Goal: Transaction & Acquisition: Purchase product/service

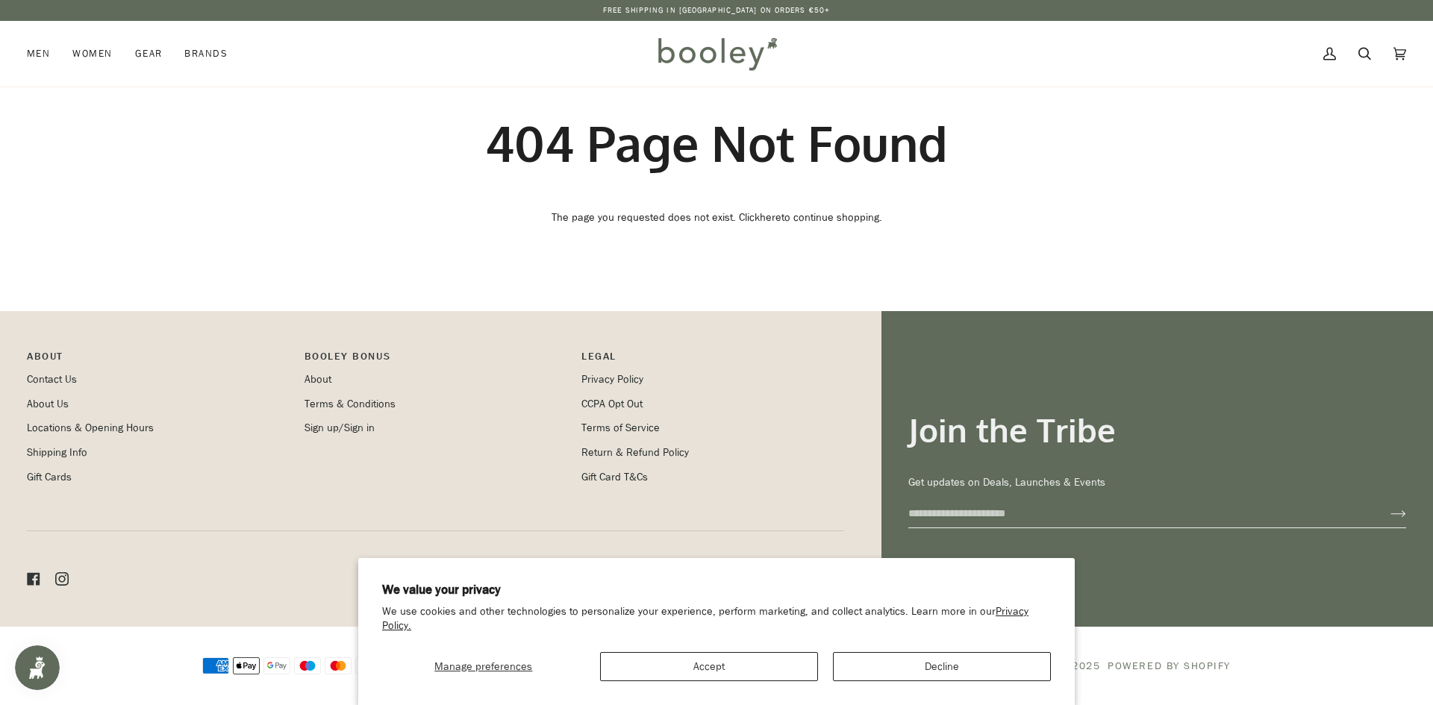
click at [711, 50] on img at bounding box center [717, 53] width 131 height 43
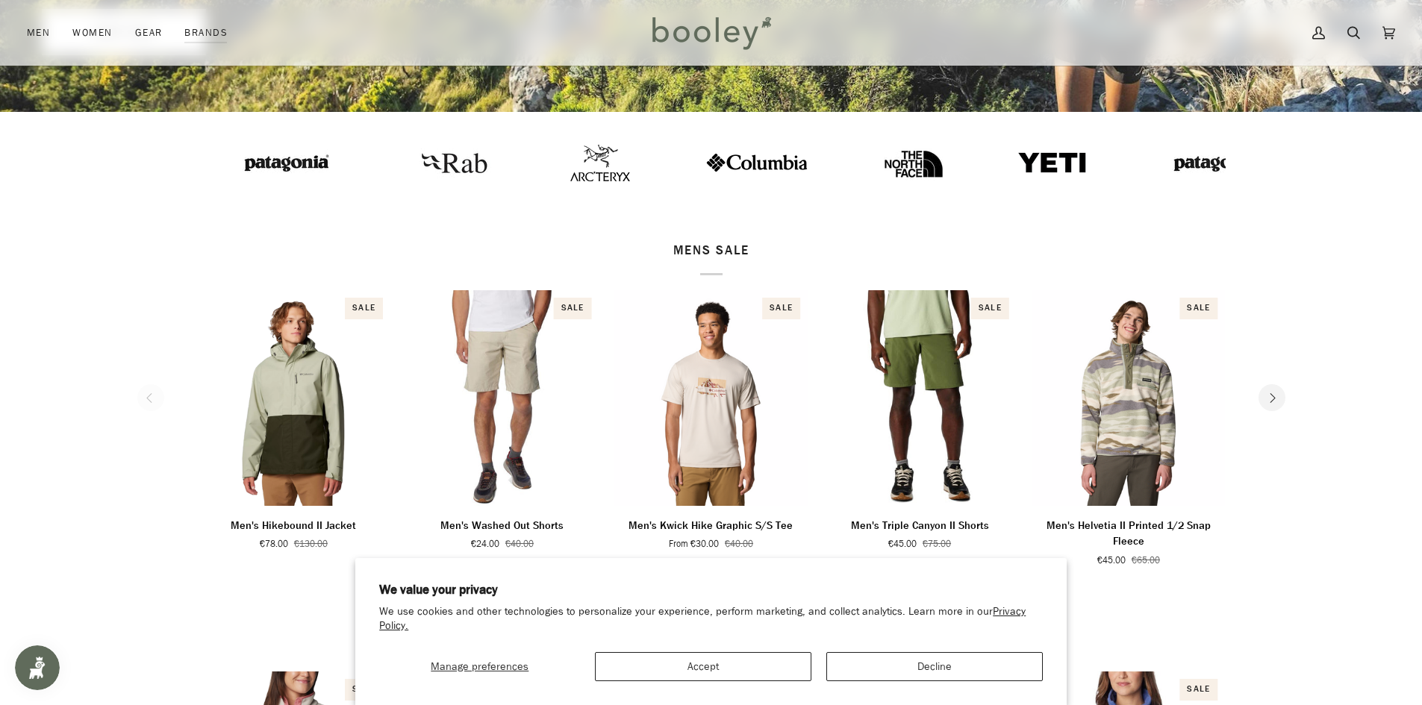
scroll to position [299, 0]
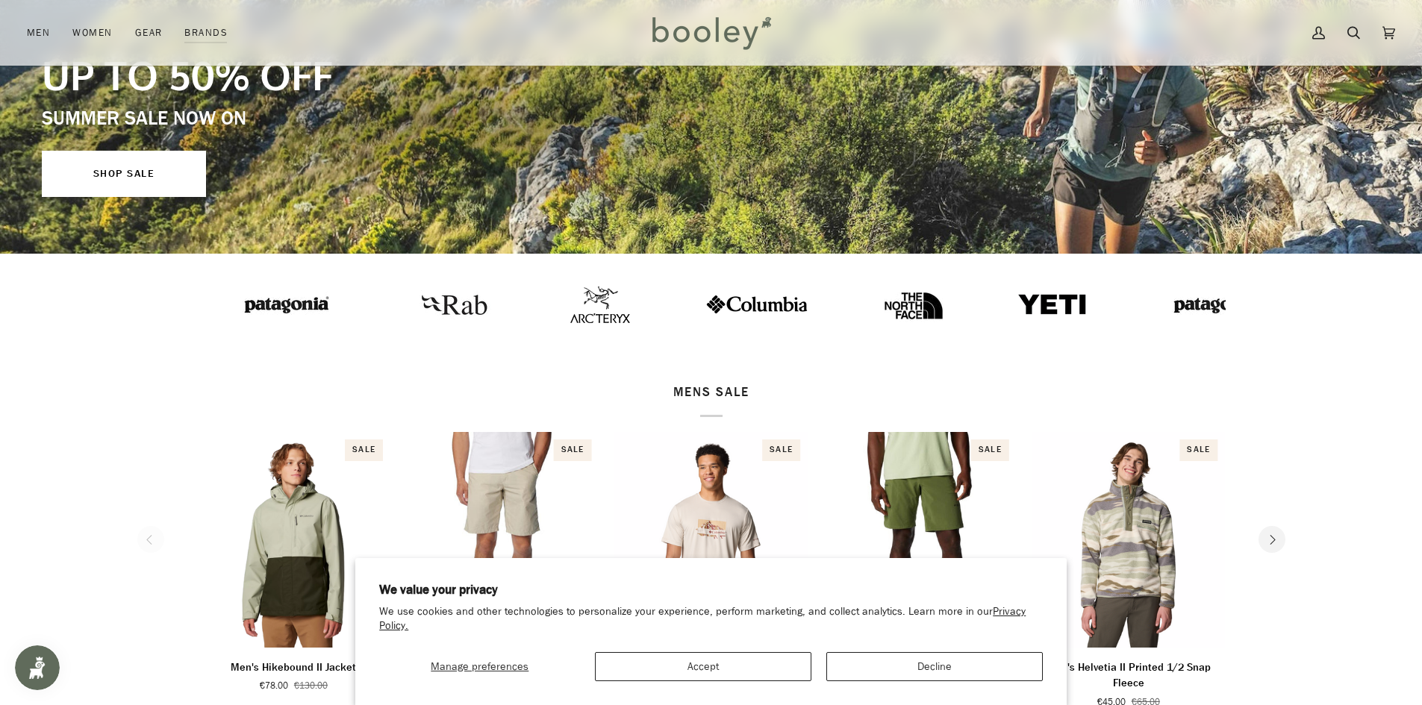
click at [569, 305] on img at bounding box center [599, 304] width 60 height 37
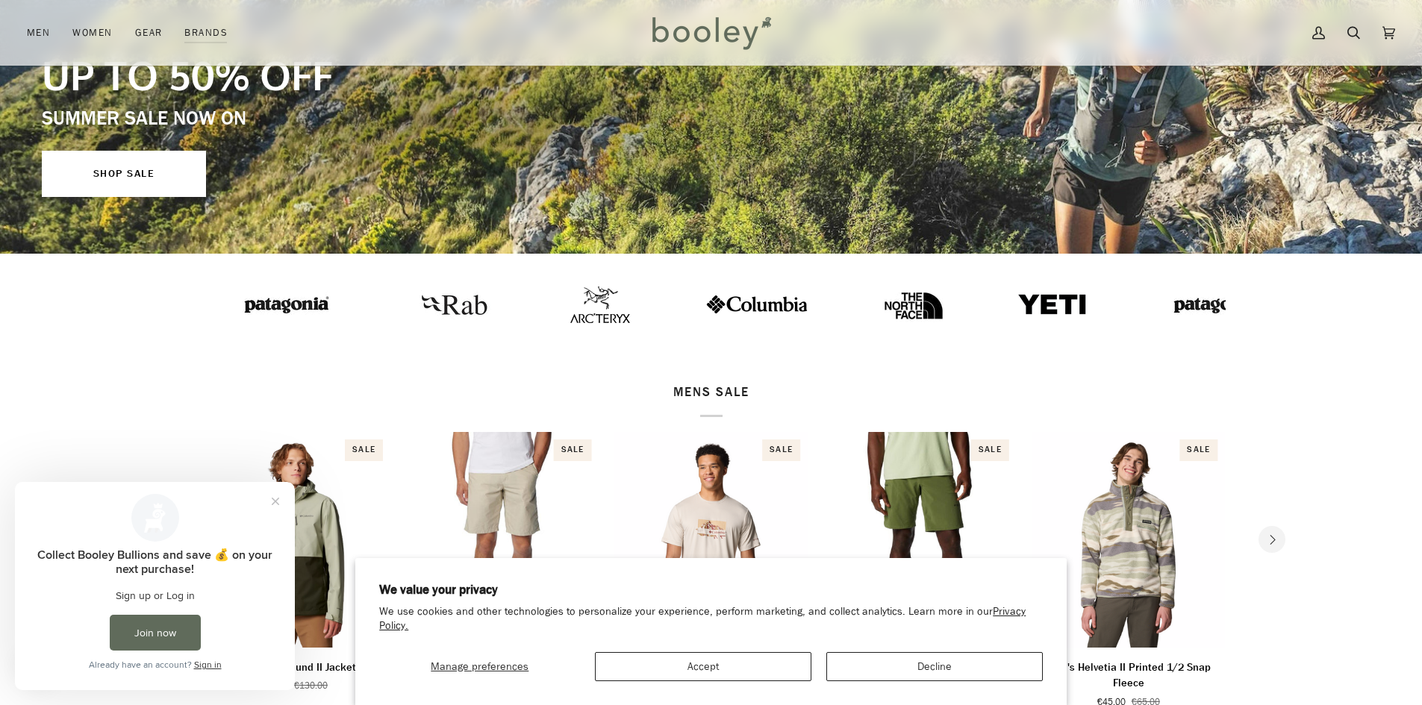
scroll to position [0, 0]
click at [1162, 309] on img at bounding box center [1214, 304] width 105 height 27
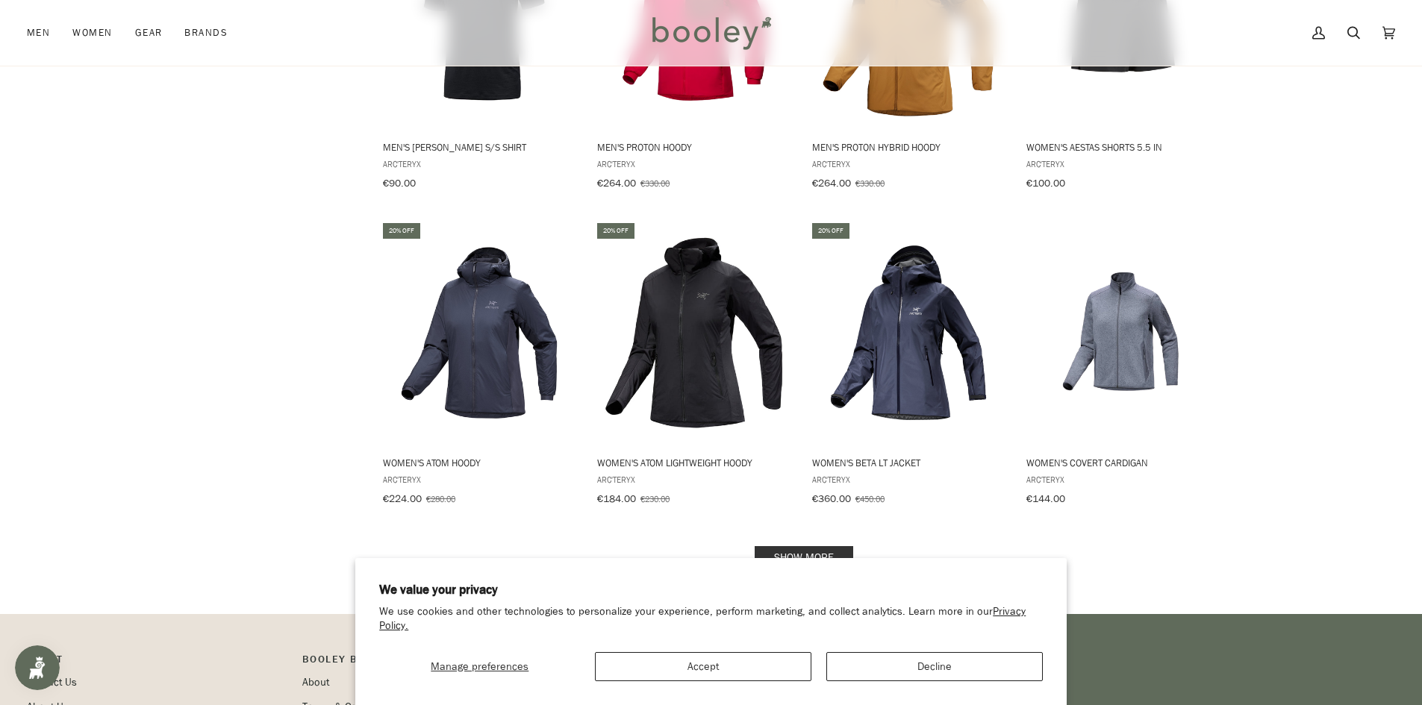
scroll to position [1493, 0]
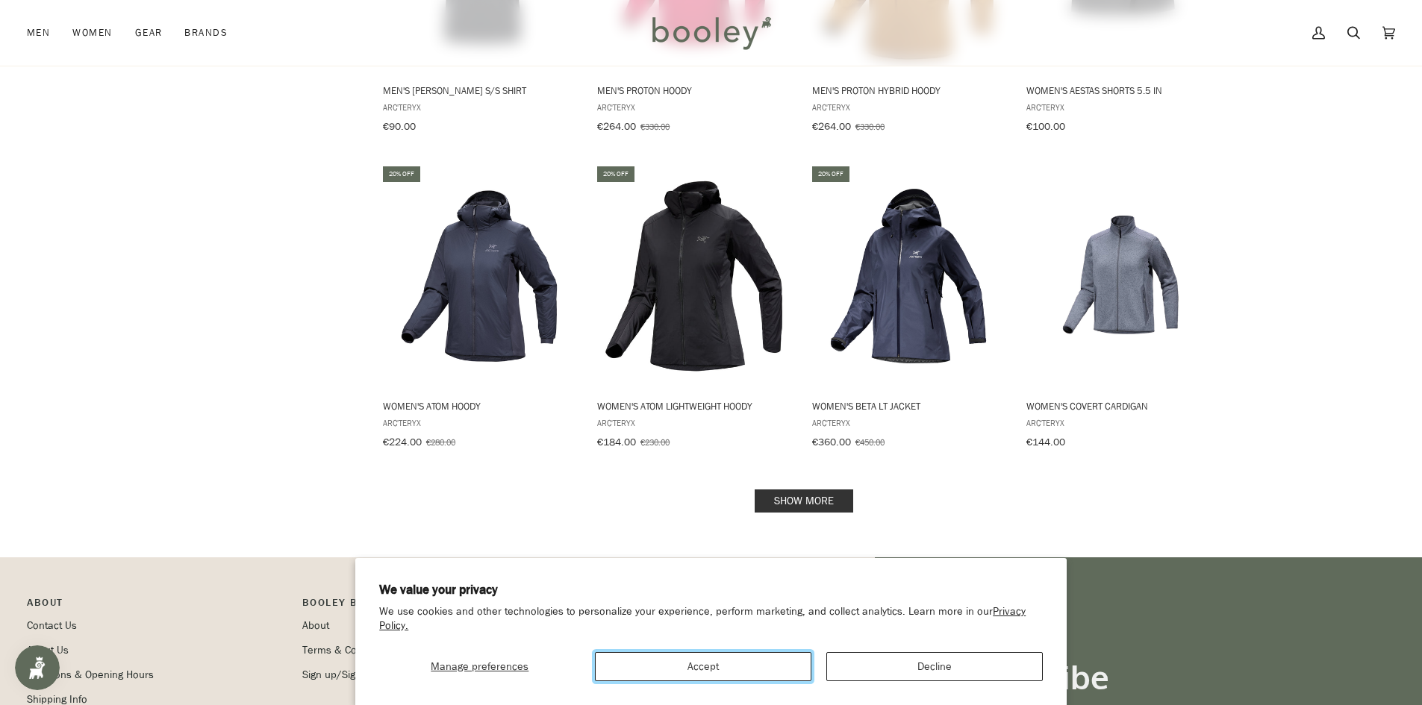
click at [729, 659] on button "Accept" at bounding box center [703, 666] width 216 height 29
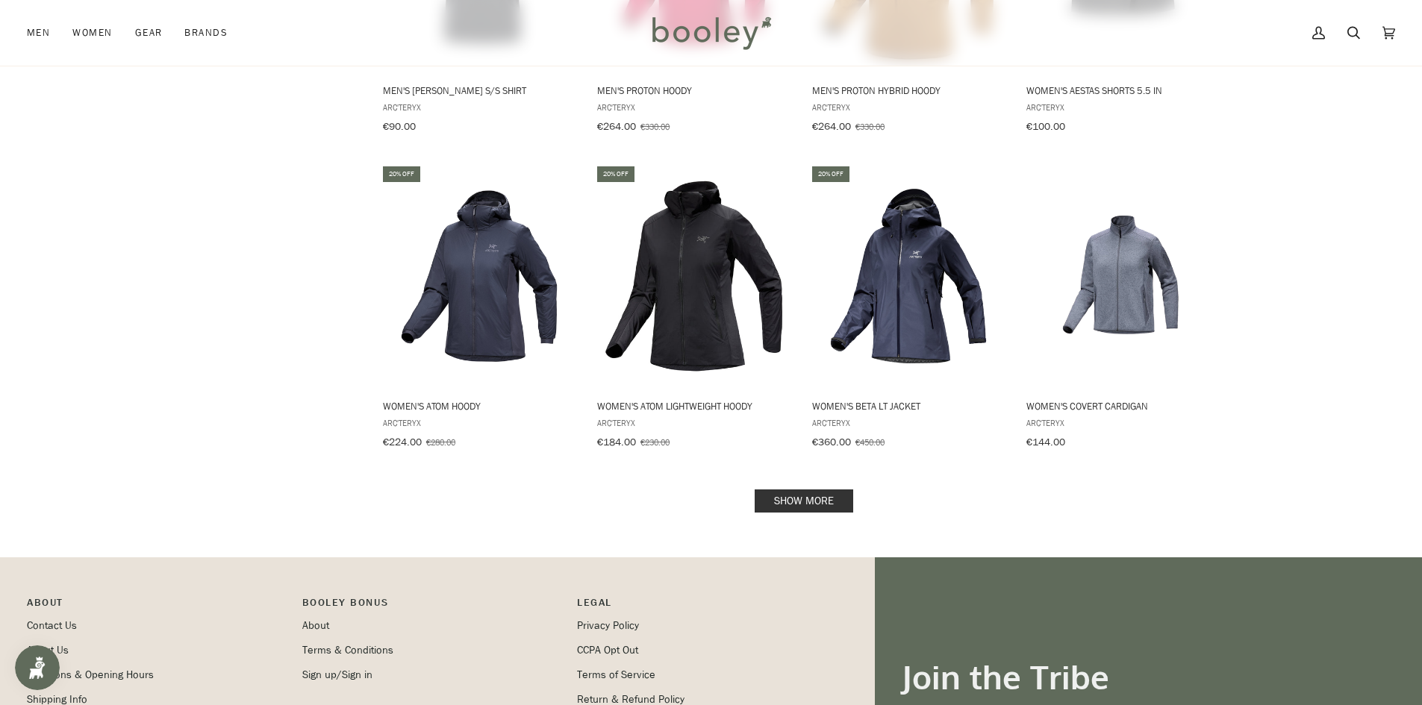
click at [805, 490] on link "Show more" at bounding box center [804, 501] width 99 height 23
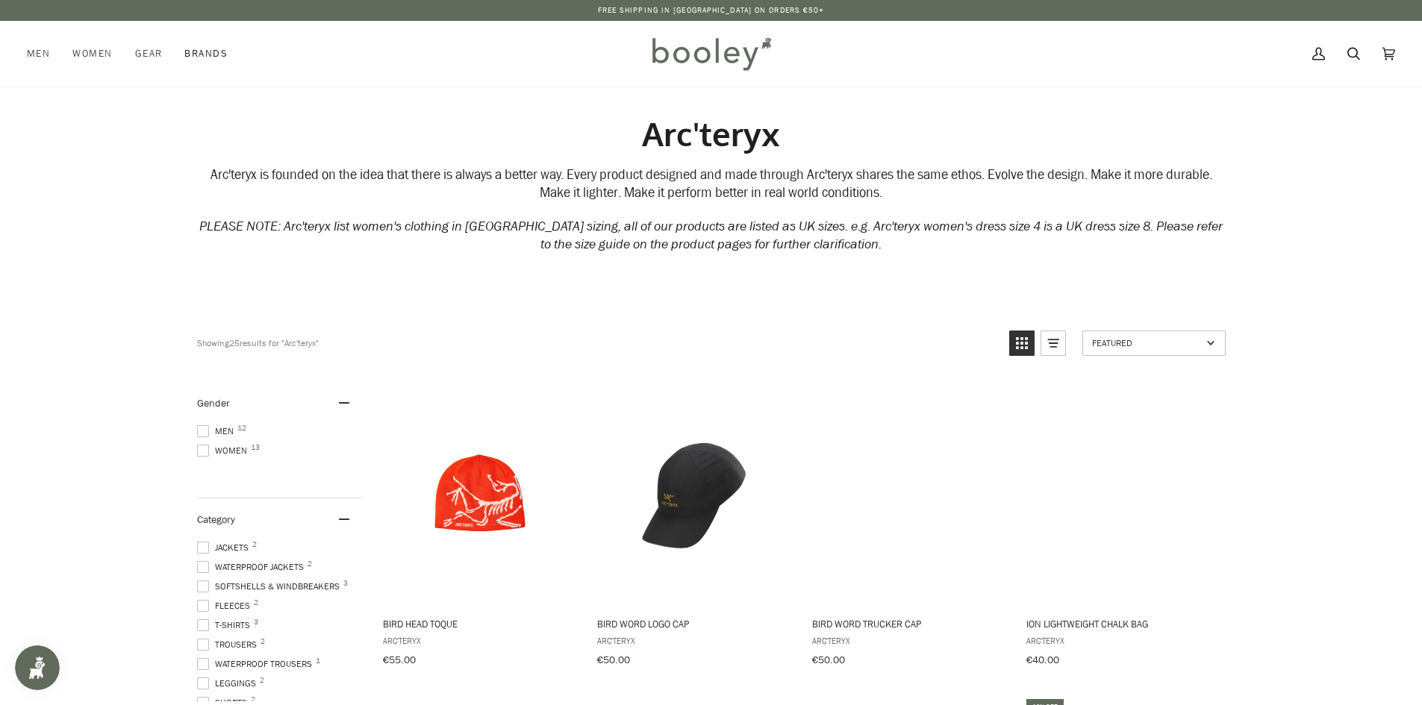
drag, startPoint x: 276, startPoint y: 222, endPoint x: 266, endPoint y: 181, distance: 43.1
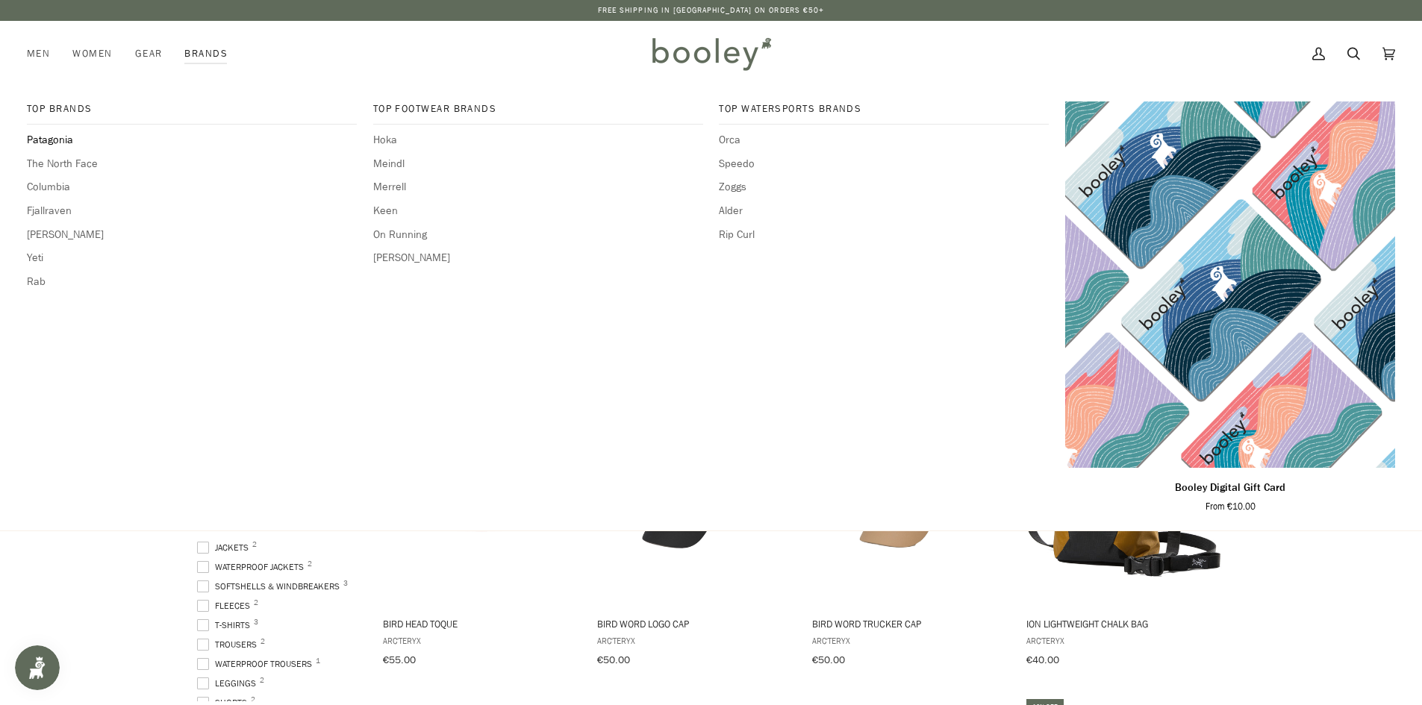
click at [51, 143] on span "Patagonia" at bounding box center [192, 140] width 330 height 16
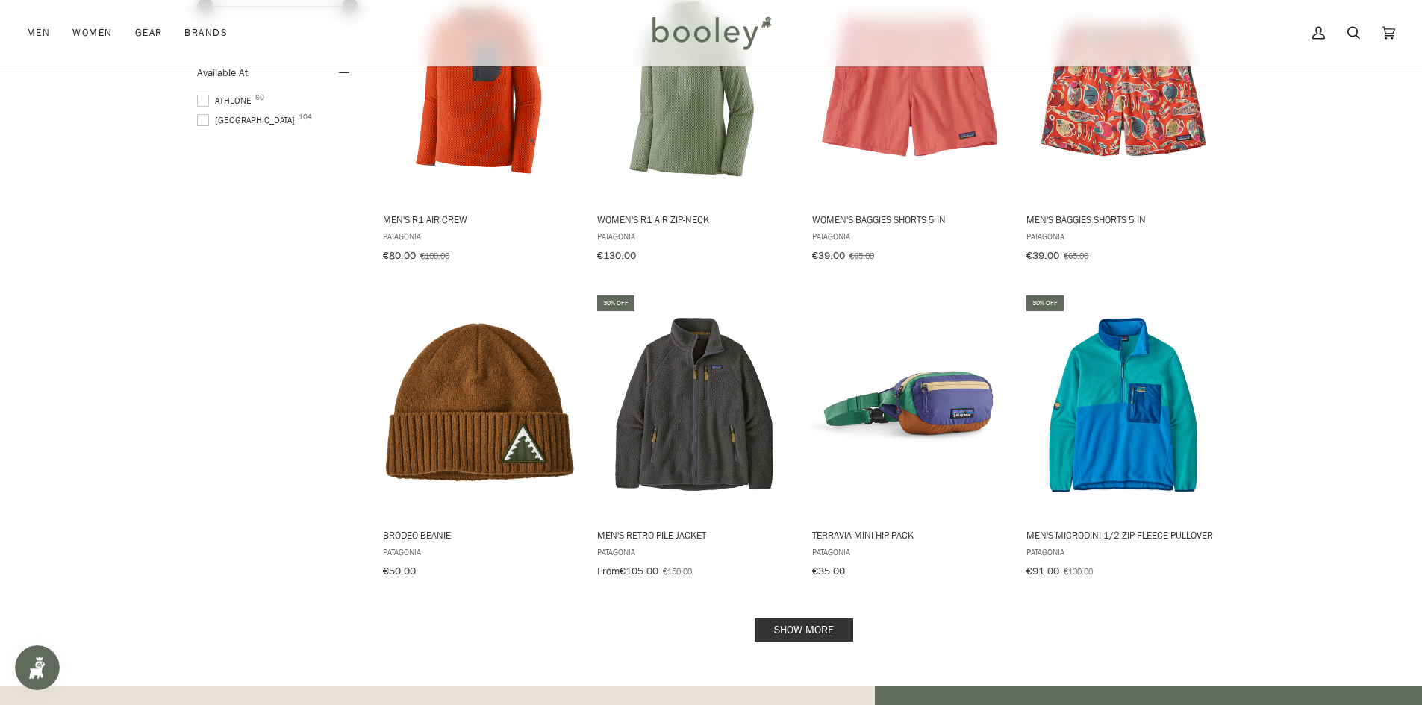
scroll to position [1729, 0]
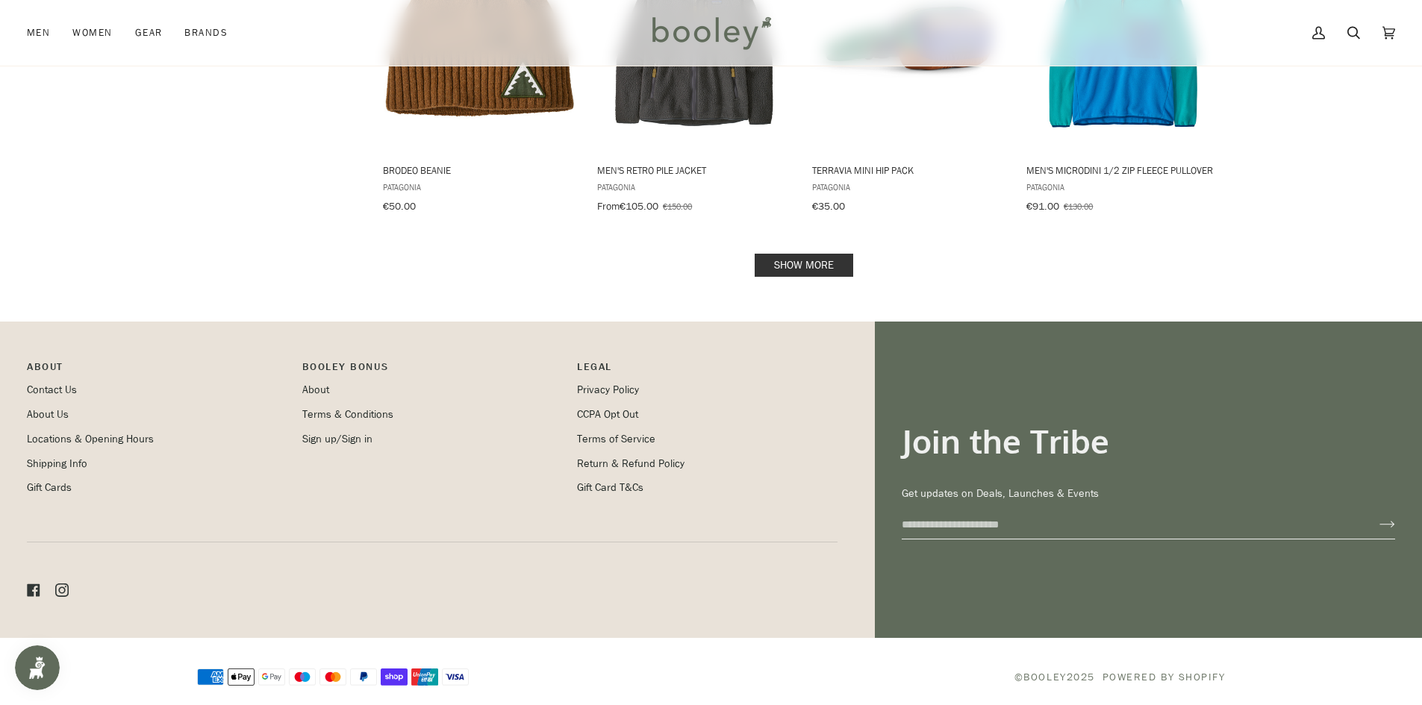
drag, startPoint x: 966, startPoint y: 194, endPoint x: 950, endPoint y: 363, distance: 169.4
click at [798, 254] on link "Show more" at bounding box center [804, 265] width 99 height 23
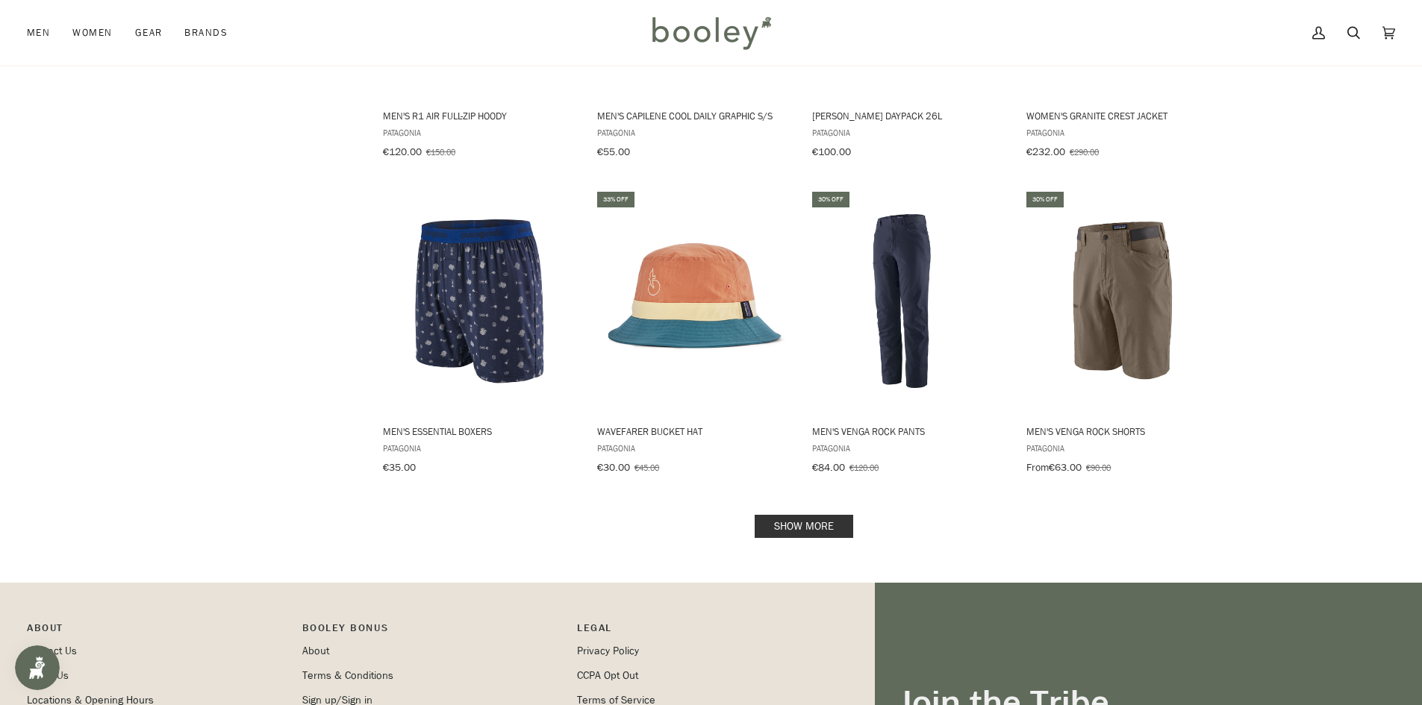
scroll to position [3118, 0]
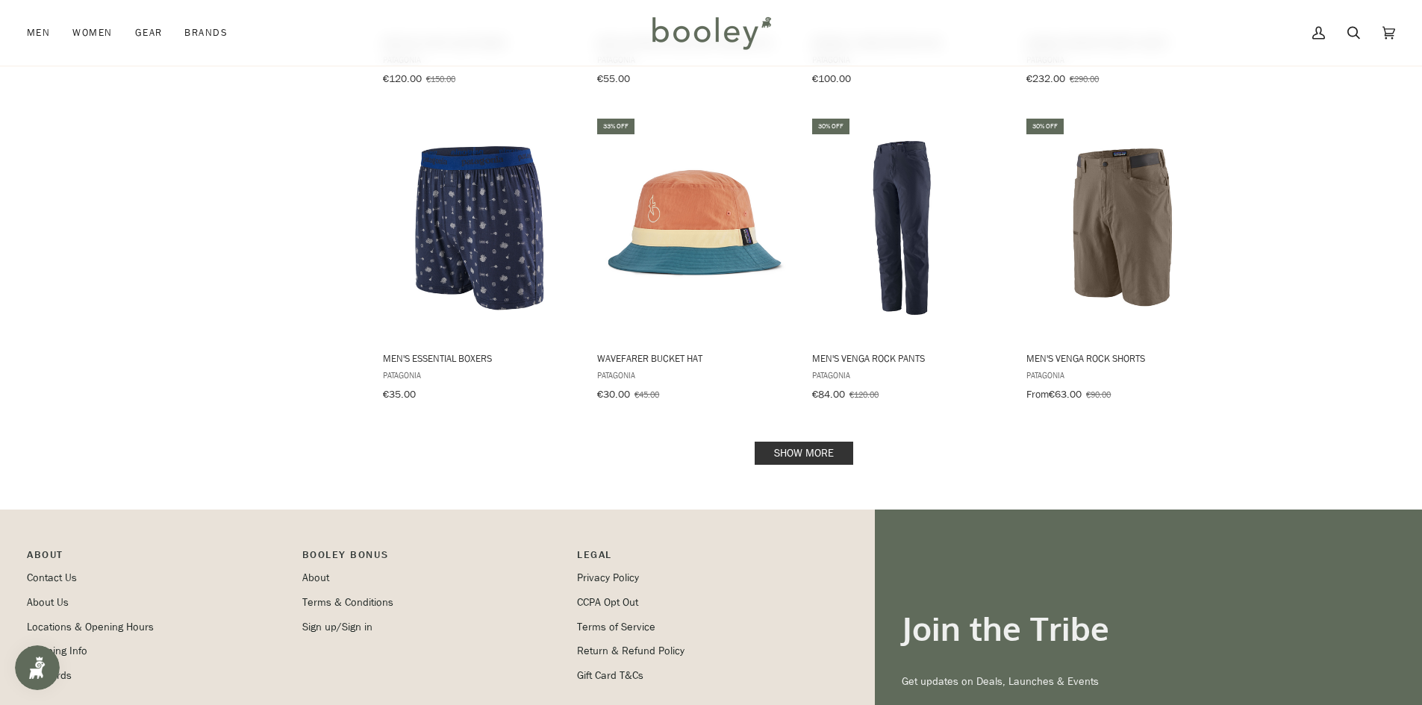
click at [809, 442] on link "Show more" at bounding box center [804, 453] width 99 height 23
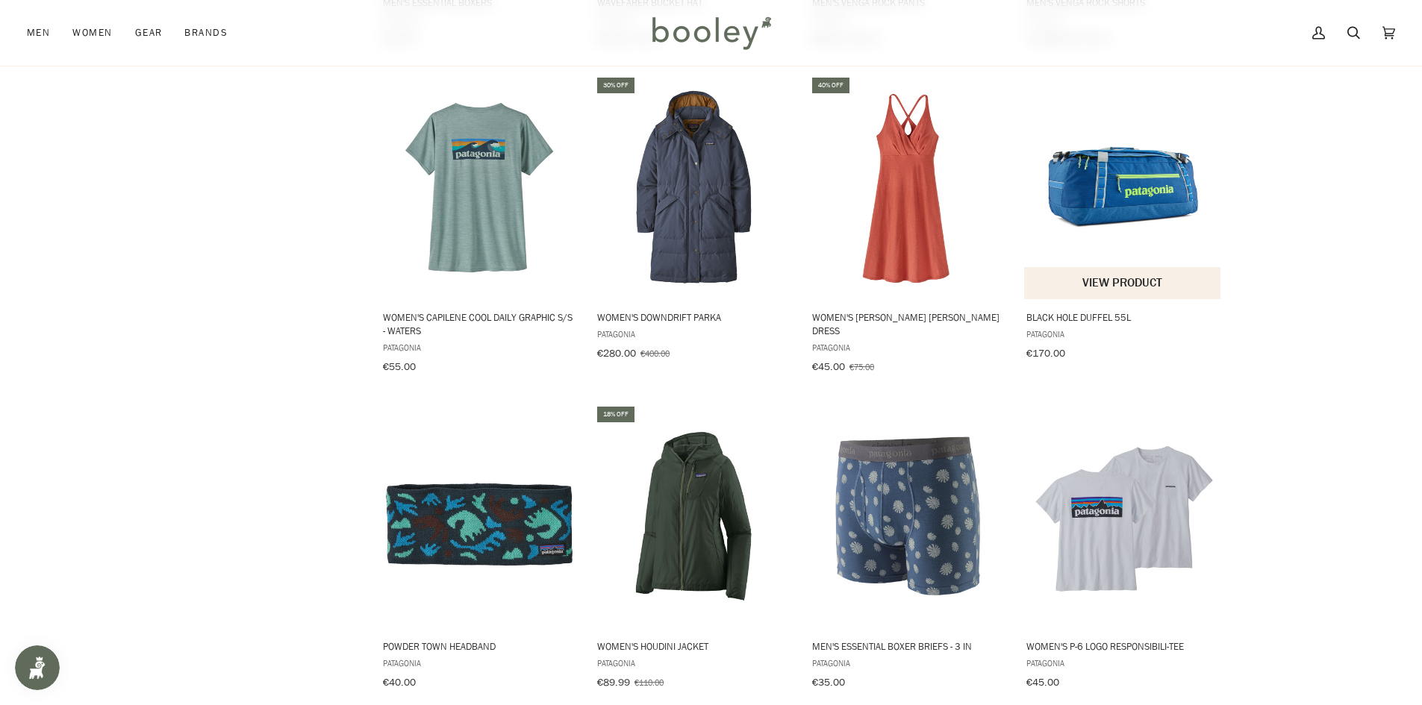
scroll to position [3342, 0]
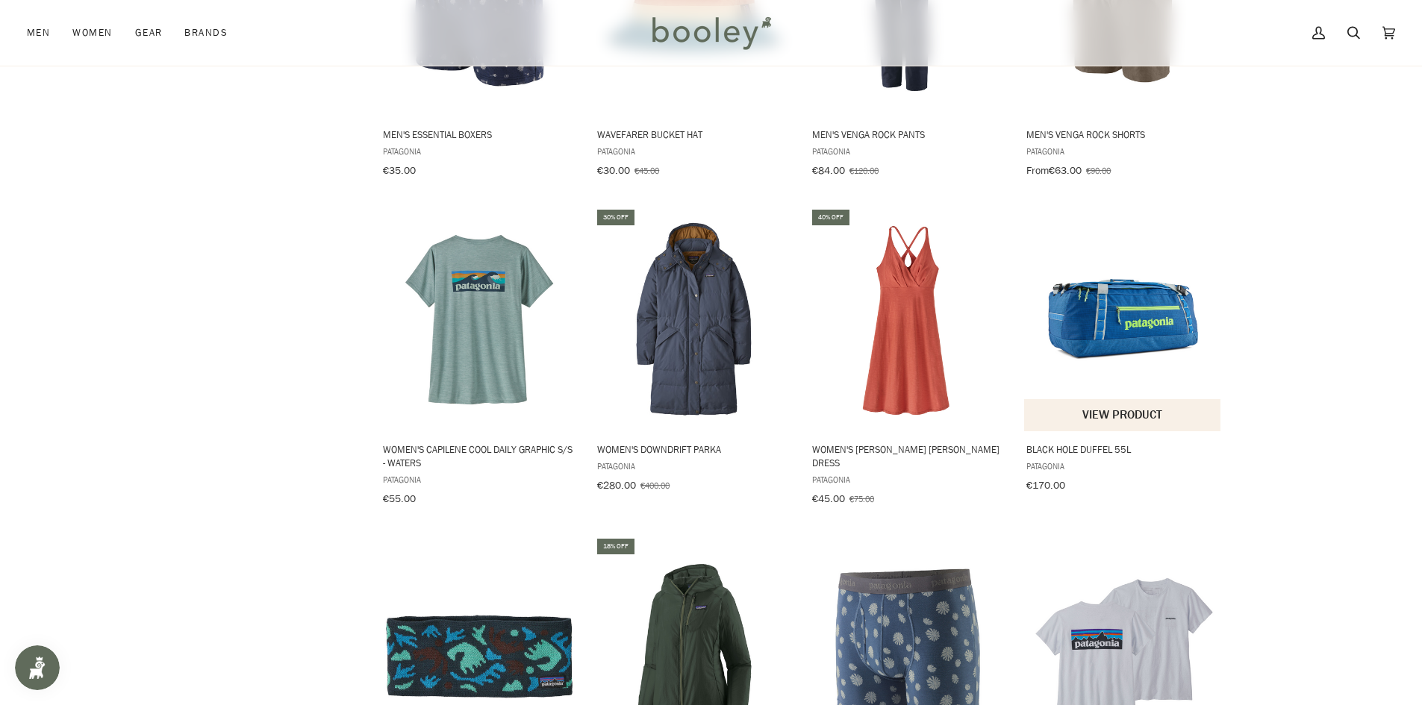
click at [1117, 253] on img "Black Hole Duffel 55L" at bounding box center [1123, 320] width 198 height 198
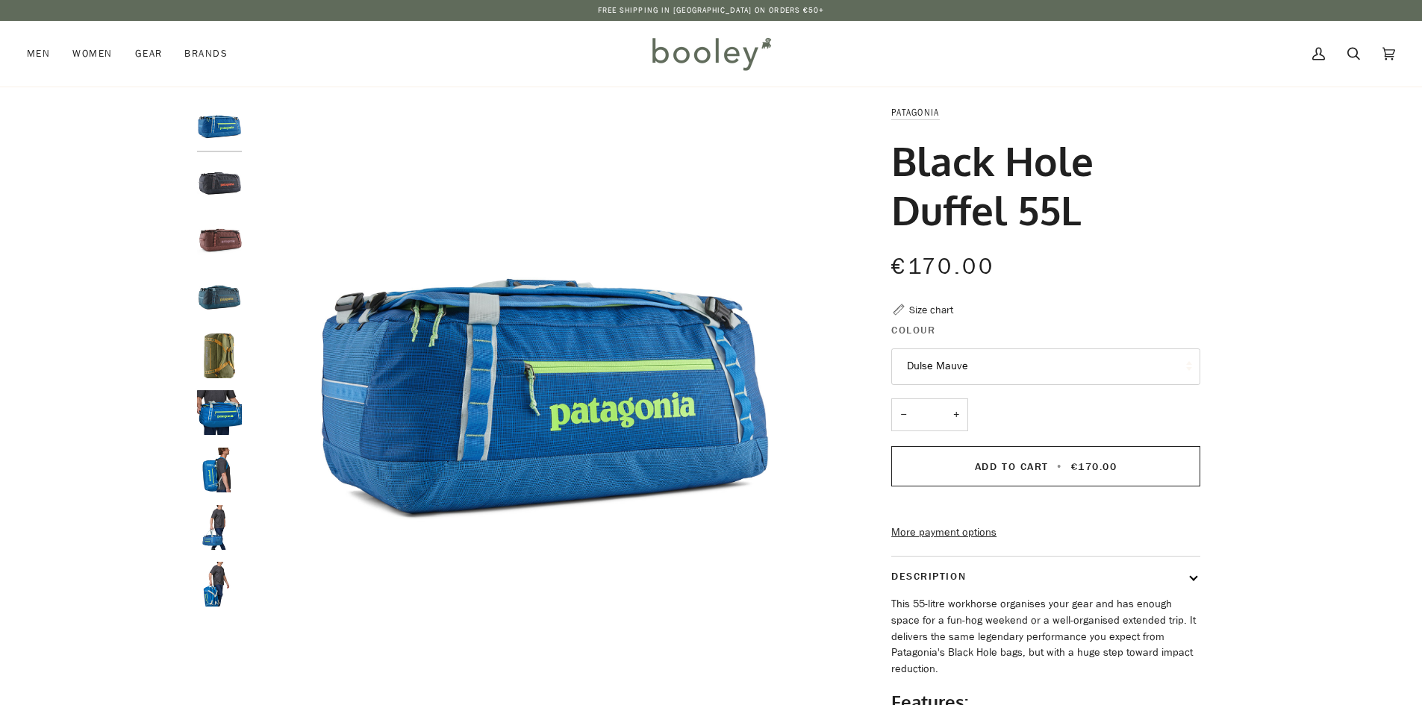
click at [980, 364] on button "Dulse Mauve" at bounding box center [1045, 367] width 309 height 37
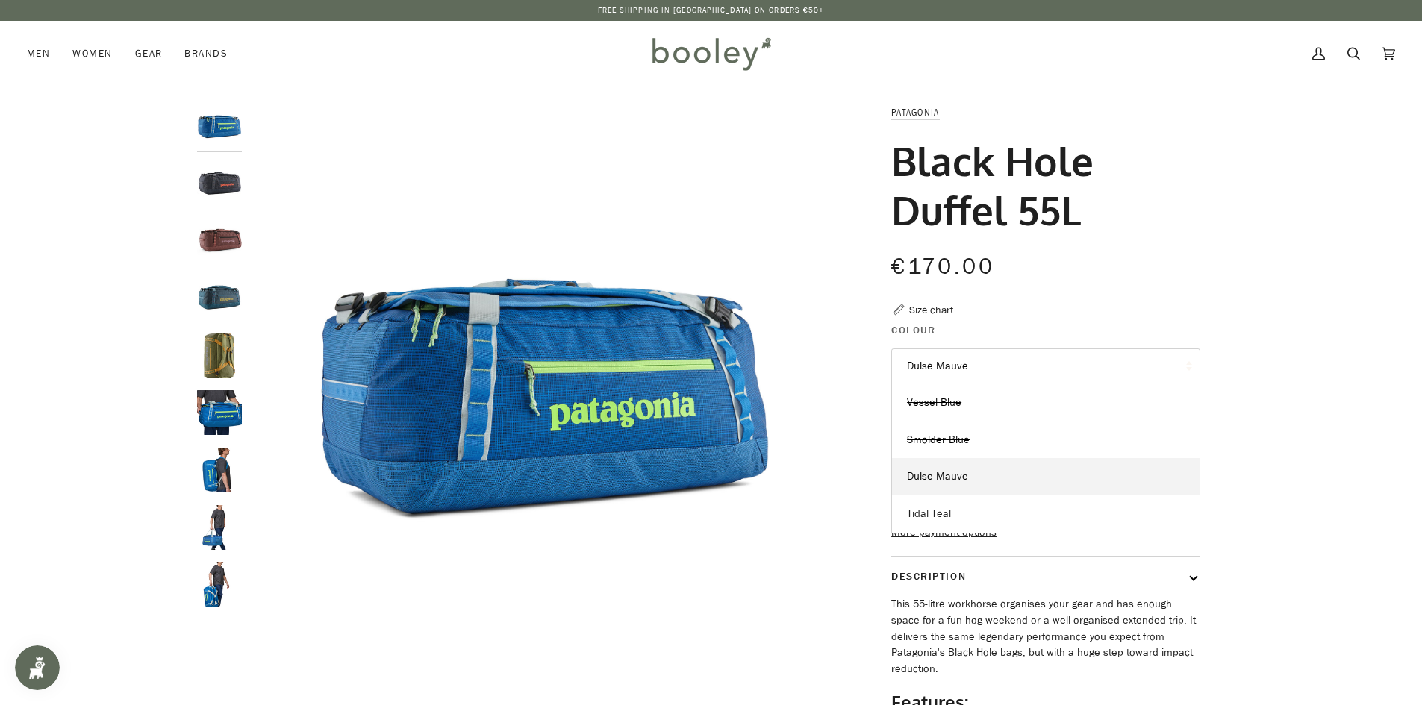
click at [989, 509] on link "Tidal Teal" at bounding box center [1046, 514] width 308 height 37
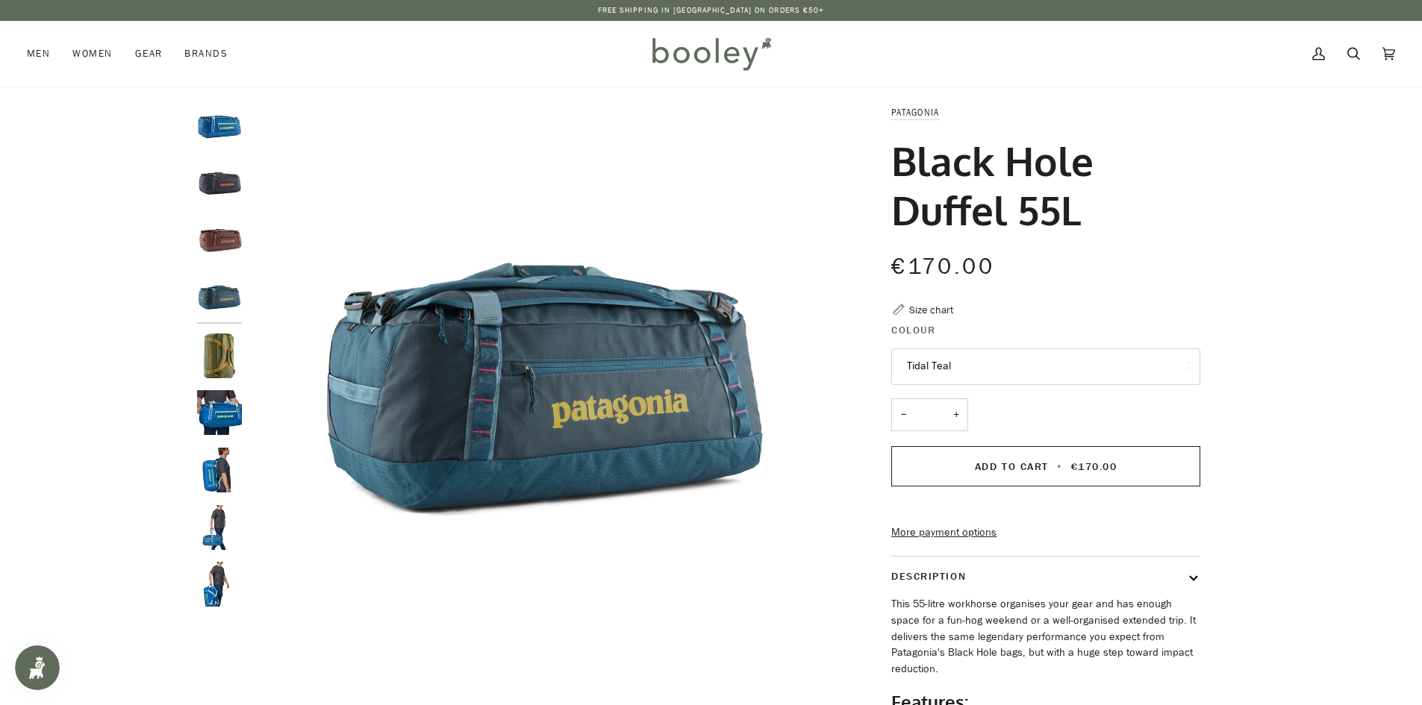
click at [997, 353] on button "Tidal Teal" at bounding box center [1045, 367] width 309 height 37
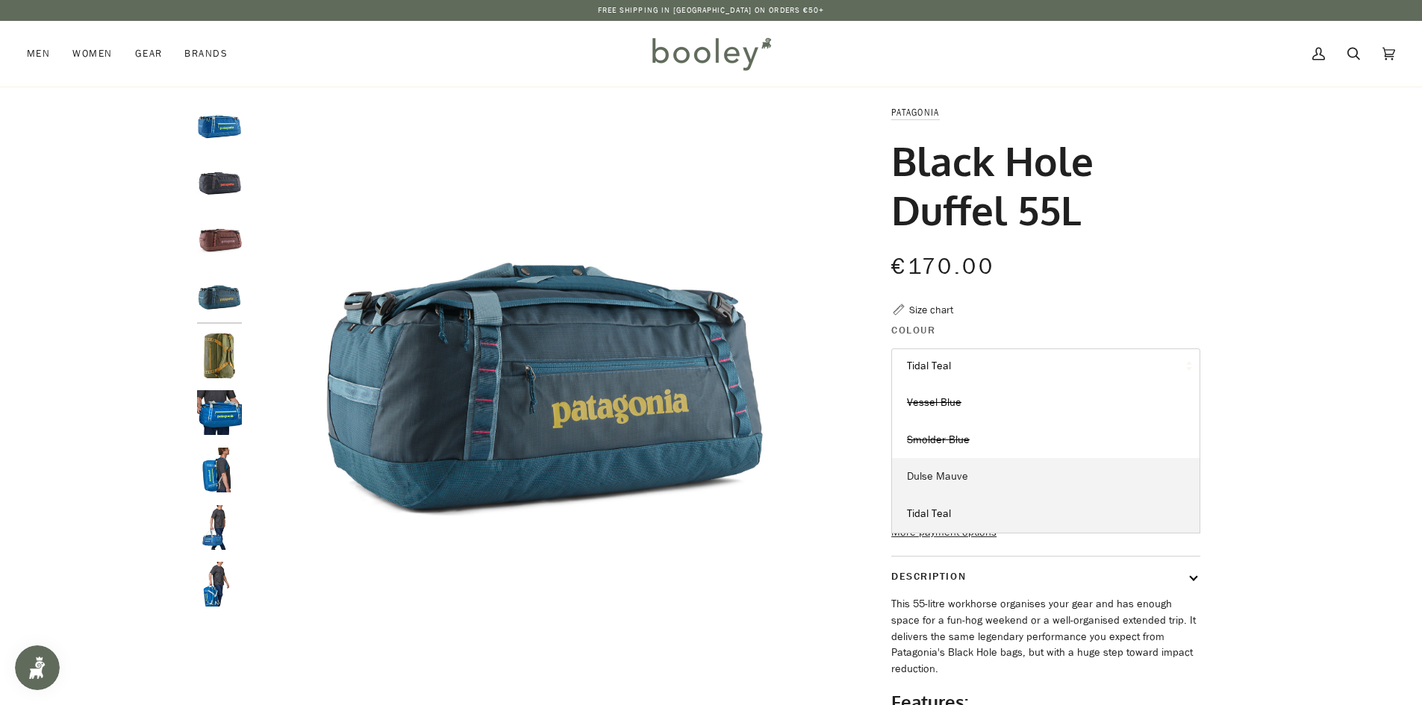
click at [991, 468] on link "Dulse Mauve" at bounding box center [1046, 476] width 308 height 37
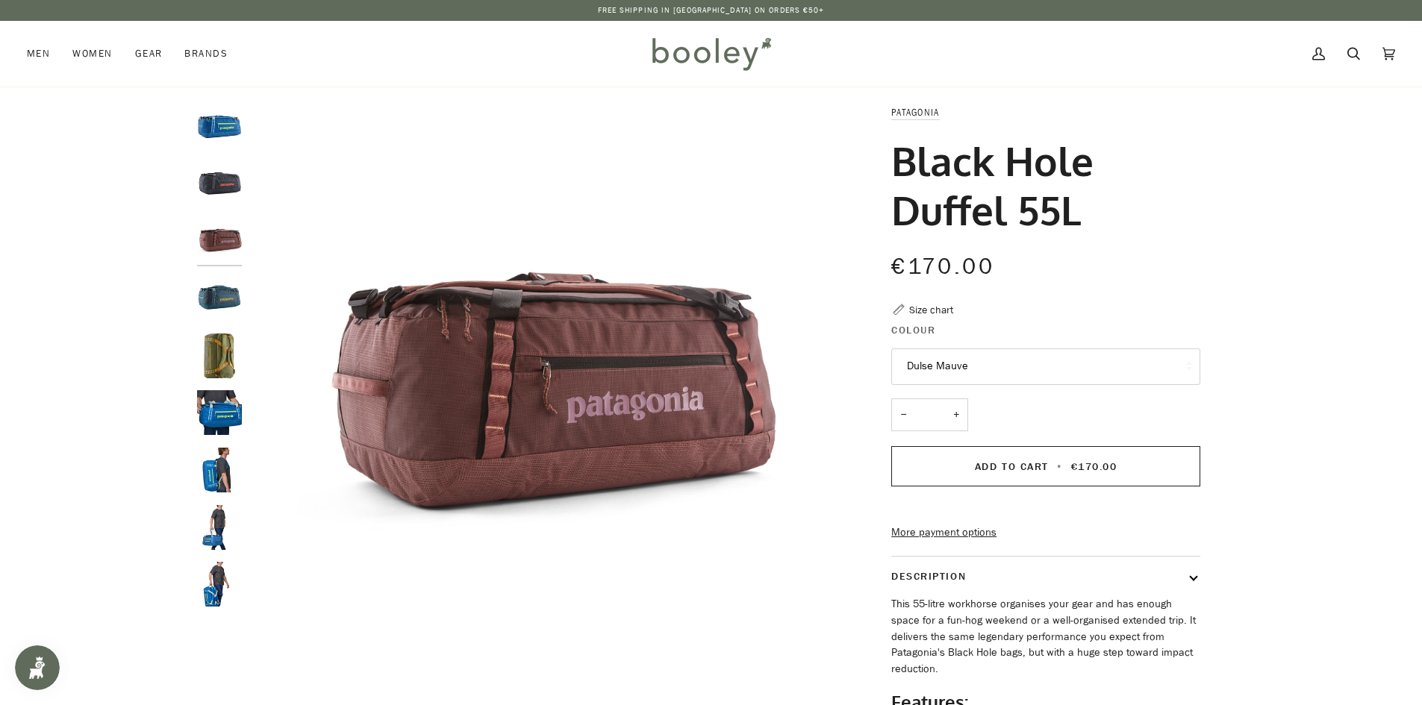
click at [987, 361] on button "Dulse Mauve" at bounding box center [1045, 367] width 309 height 37
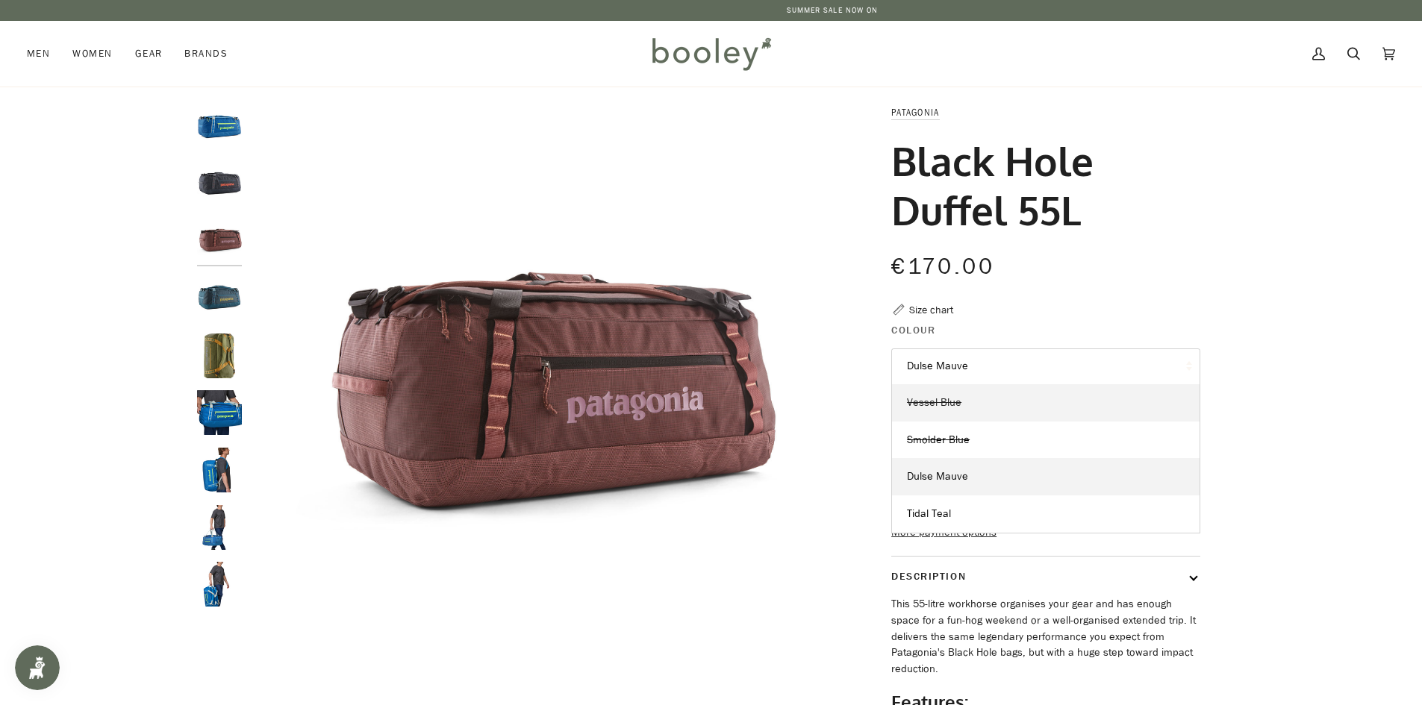
click at [963, 395] on link "Vessel Blue" at bounding box center [1046, 402] width 308 height 37
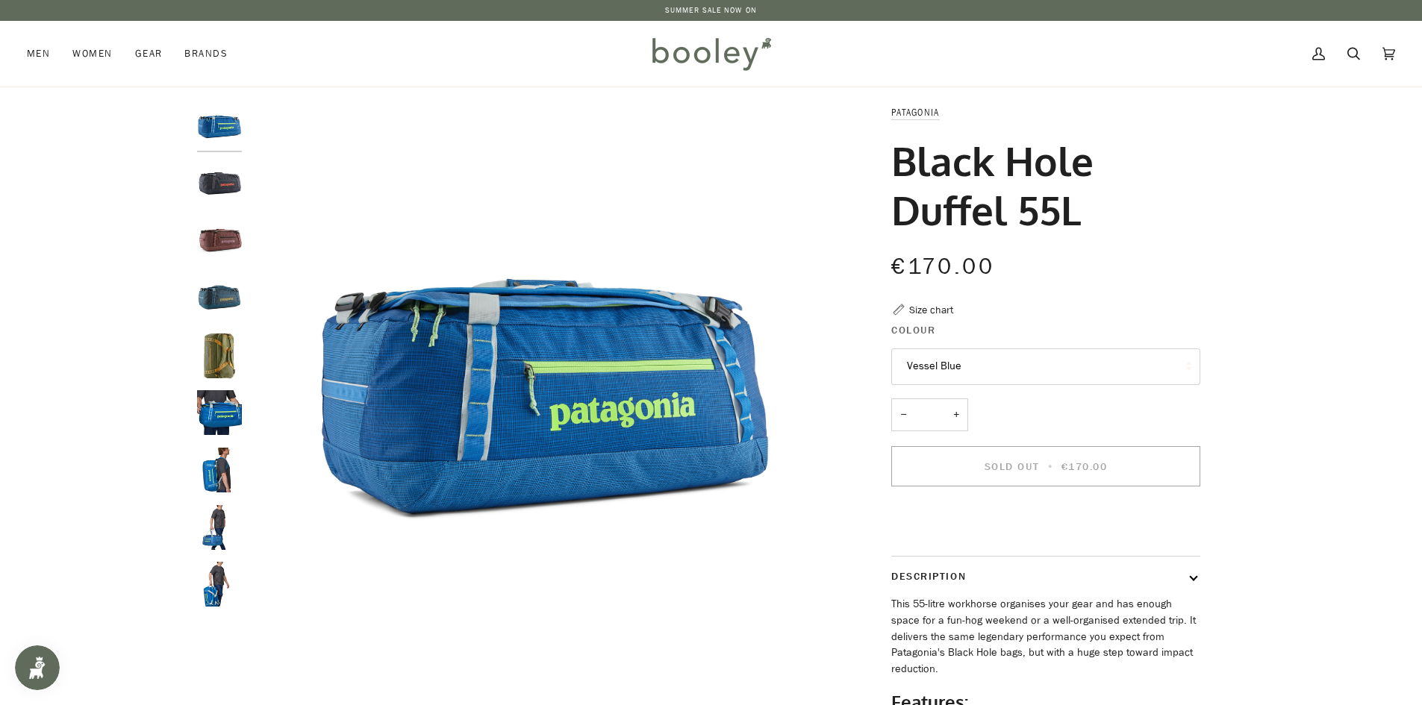
click at [995, 372] on button "Vessel Blue" at bounding box center [1045, 367] width 309 height 37
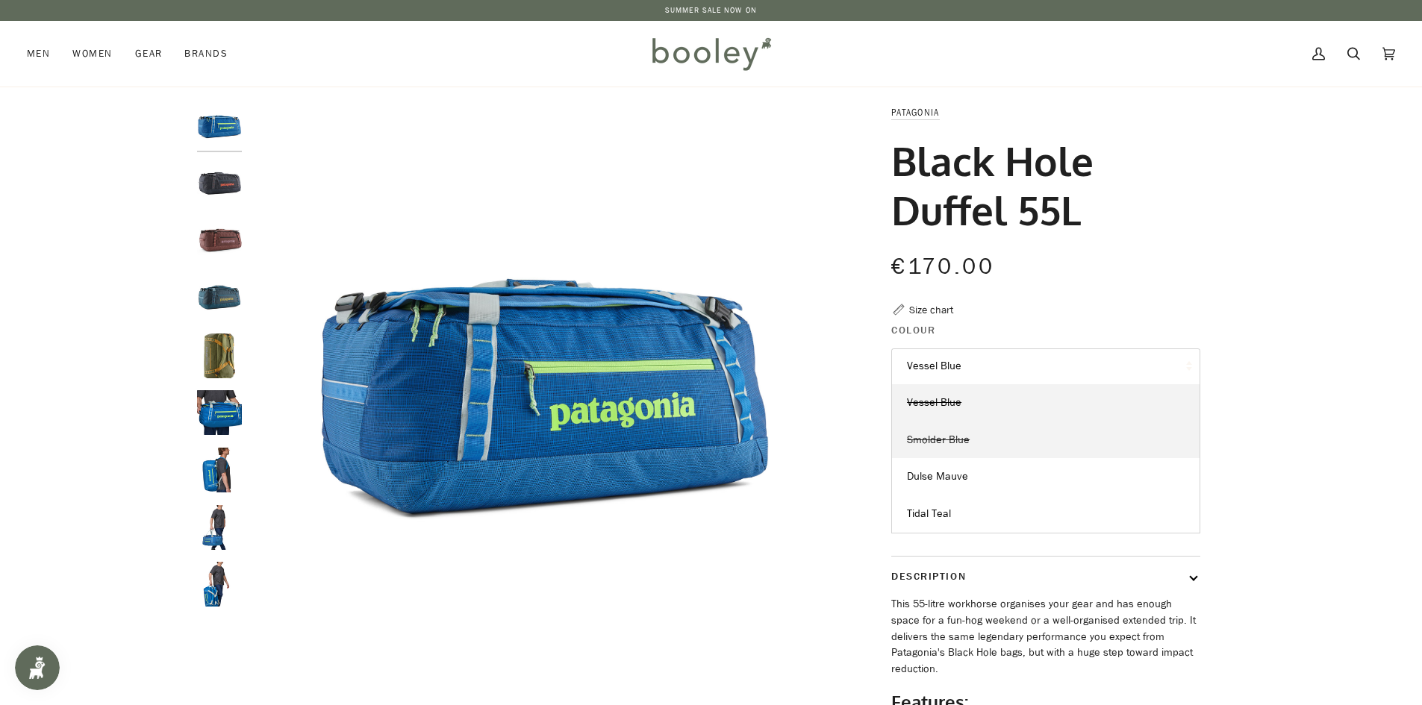
click at [992, 435] on link "Smolder Blue" at bounding box center [1046, 440] width 308 height 37
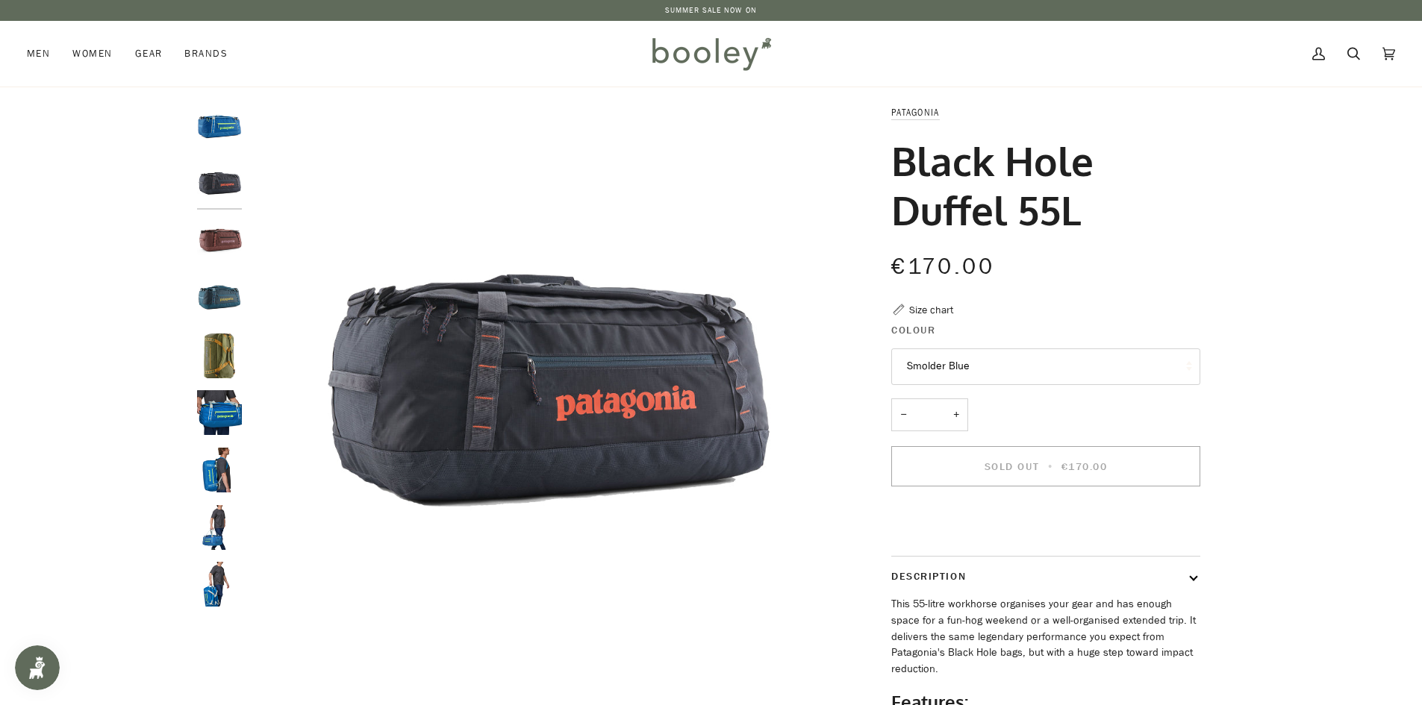
click at [1018, 372] on button "Smolder Blue" at bounding box center [1045, 367] width 309 height 37
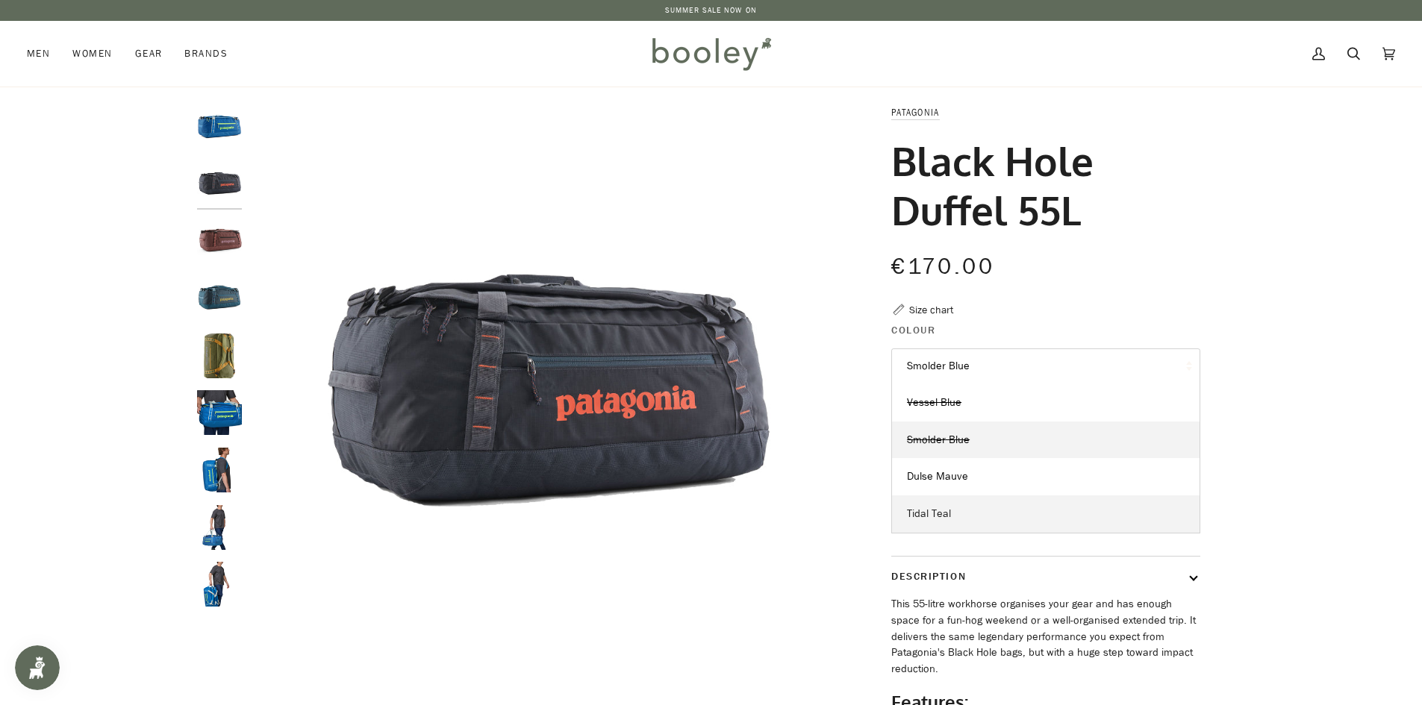
click at [950, 517] on span "Tidal Teal" at bounding box center [929, 514] width 44 height 14
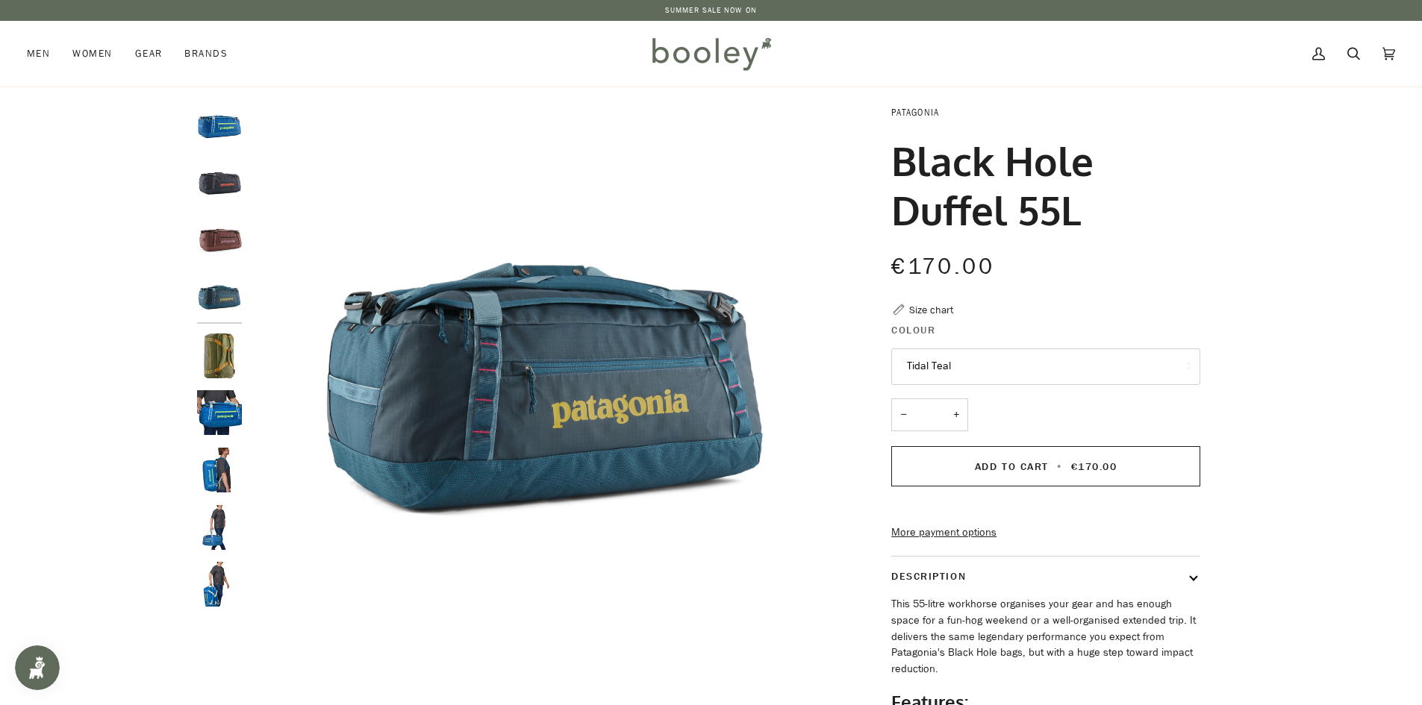
click at [915, 110] on link "Patagonia" at bounding box center [915, 112] width 48 height 13
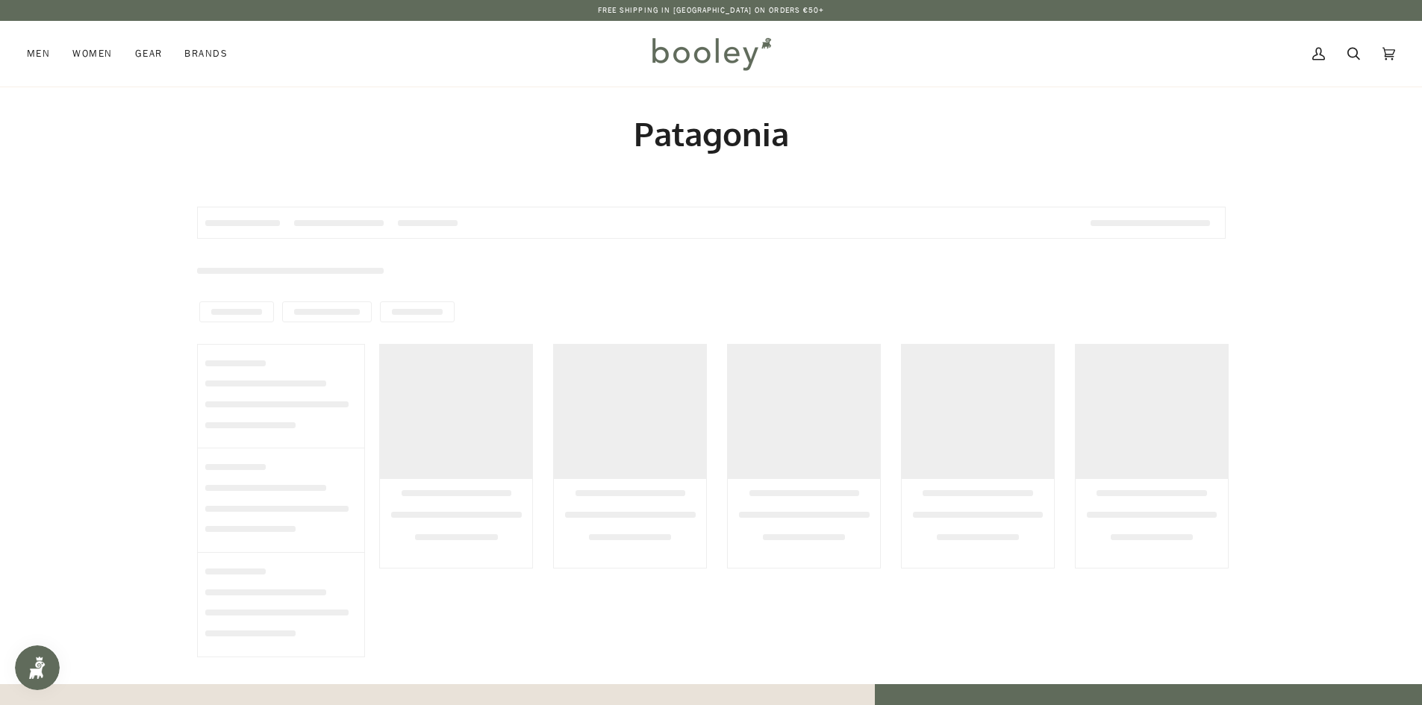
type input "*********"
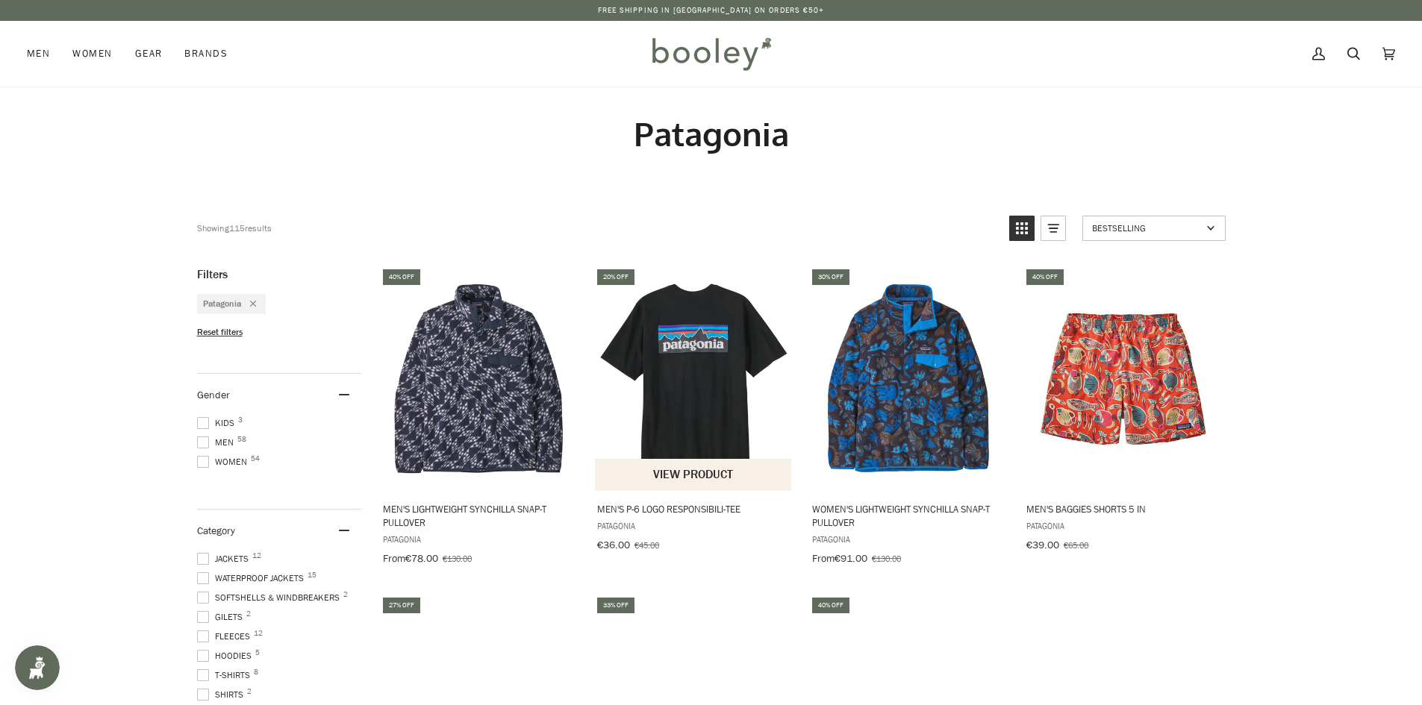
click at [690, 343] on img "Men's P-6 Logo Responsibili-Tee" at bounding box center [694, 379] width 198 height 198
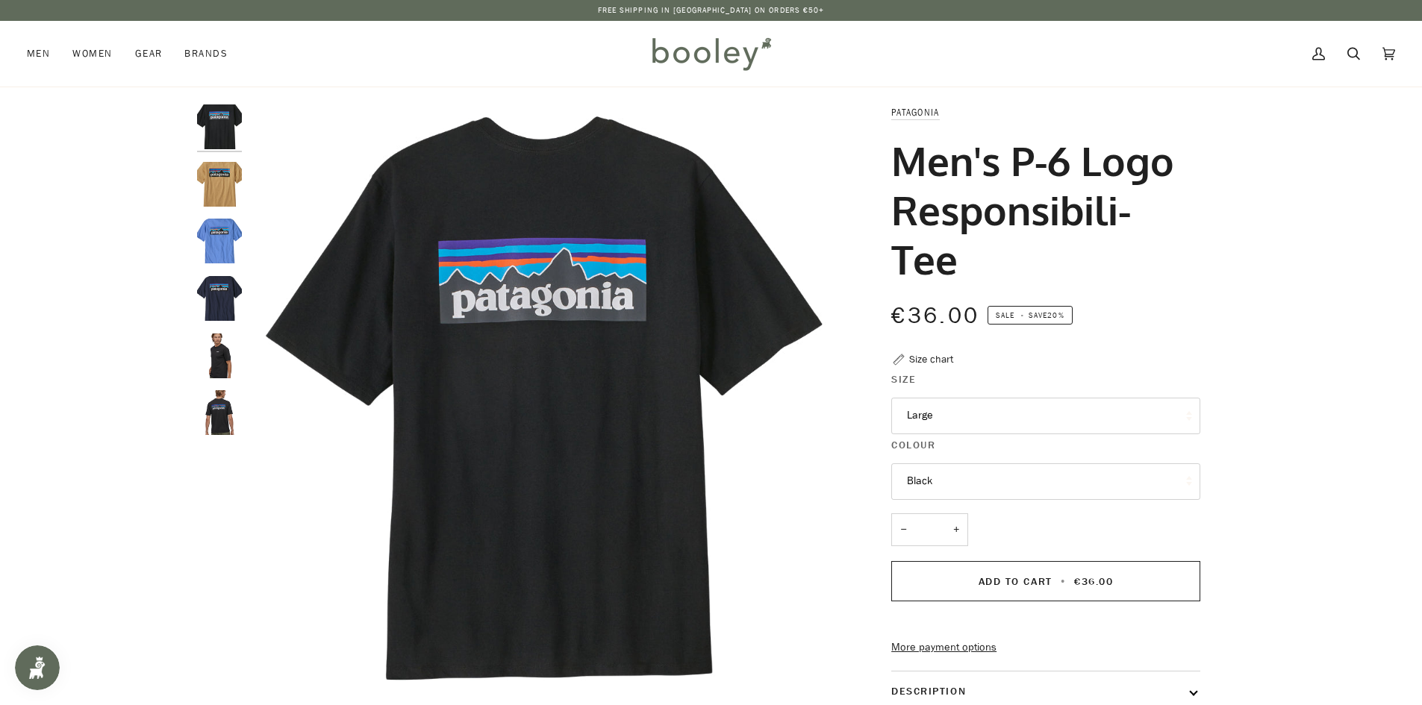
click at [947, 476] on button "Black" at bounding box center [1045, 482] width 309 height 37
click at [994, 421] on button "Large" at bounding box center [1045, 416] width 309 height 37
click at [1332, 368] on div "Zoom Zoom" at bounding box center [711, 540] width 1422 height 871
click at [1009, 487] on button "Black" at bounding box center [1045, 482] width 309 height 37
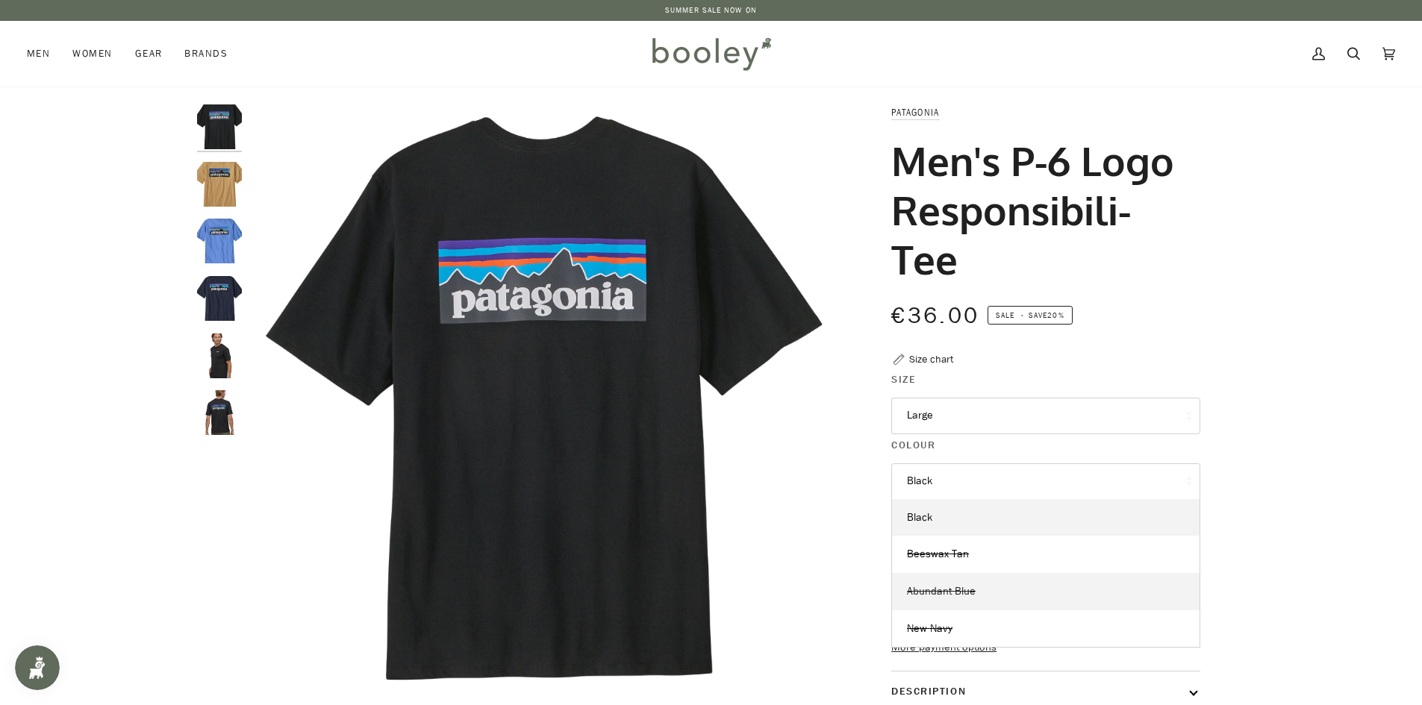
click at [973, 596] on span "Abundant Blue" at bounding box center [941, 591] width 69 height 14
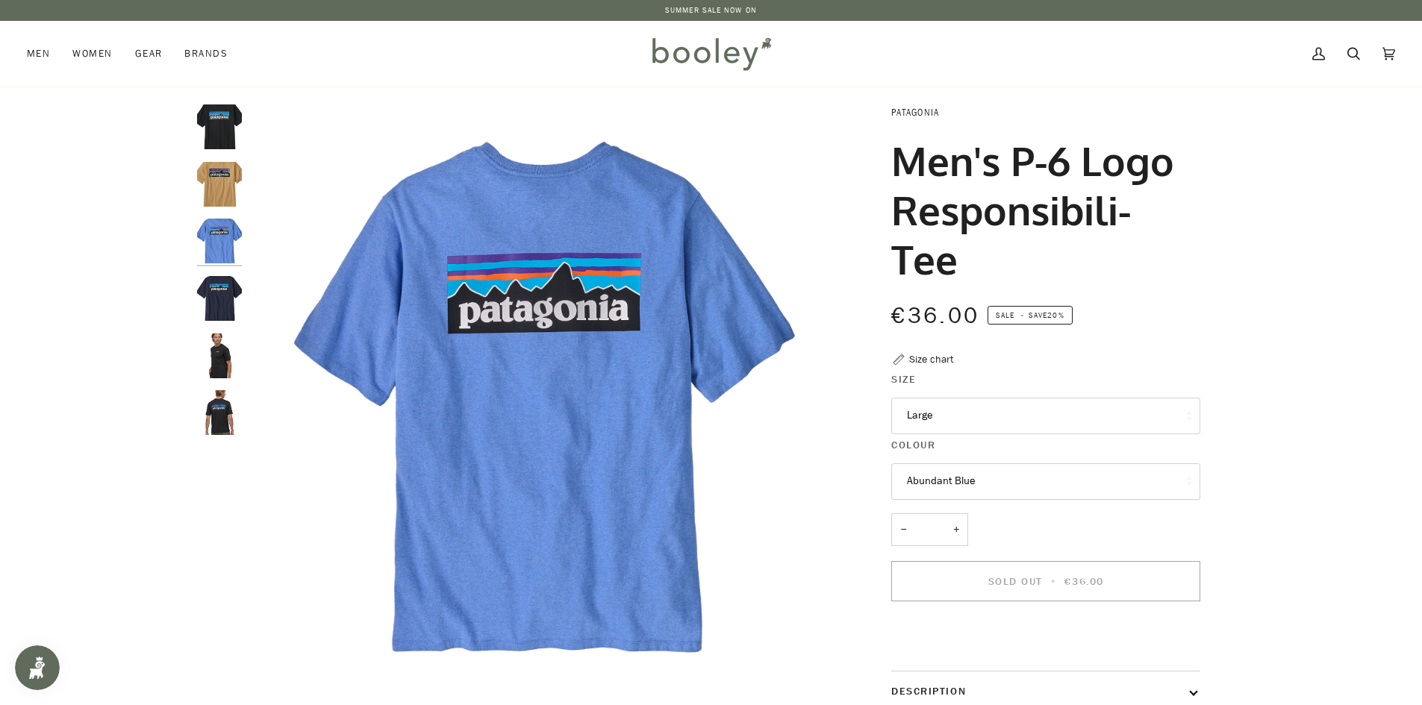
click at [905, 116] on link "Patagonia" at bounding box center [915, 112] width 48 height 13
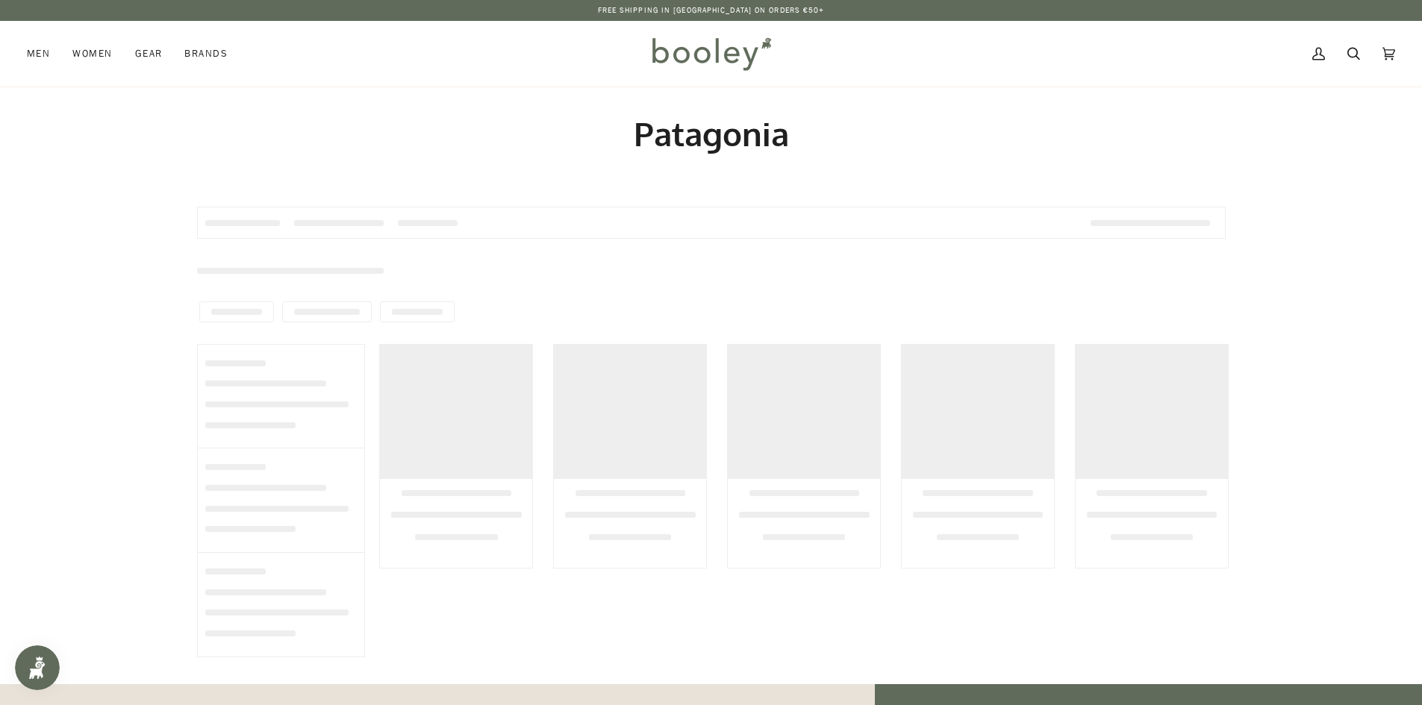
type input "*********"
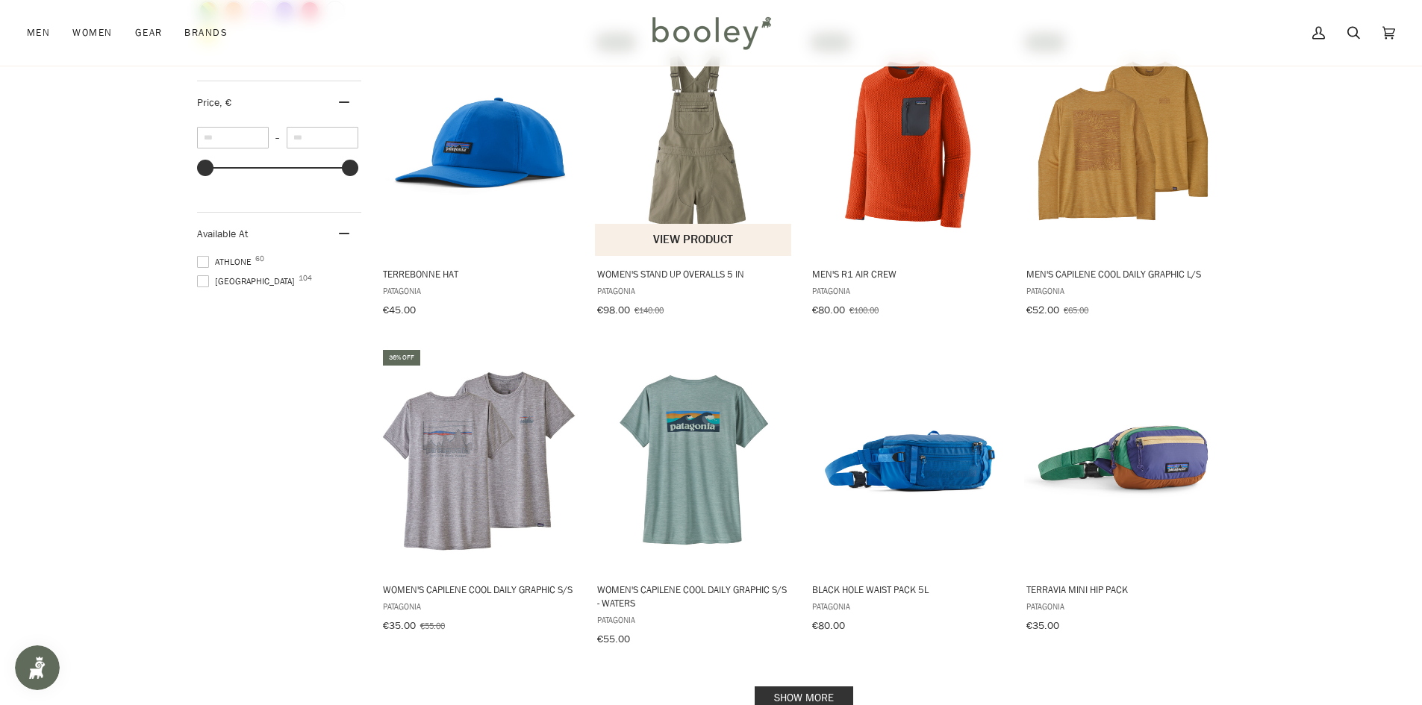
scroll to position [1493, 0]
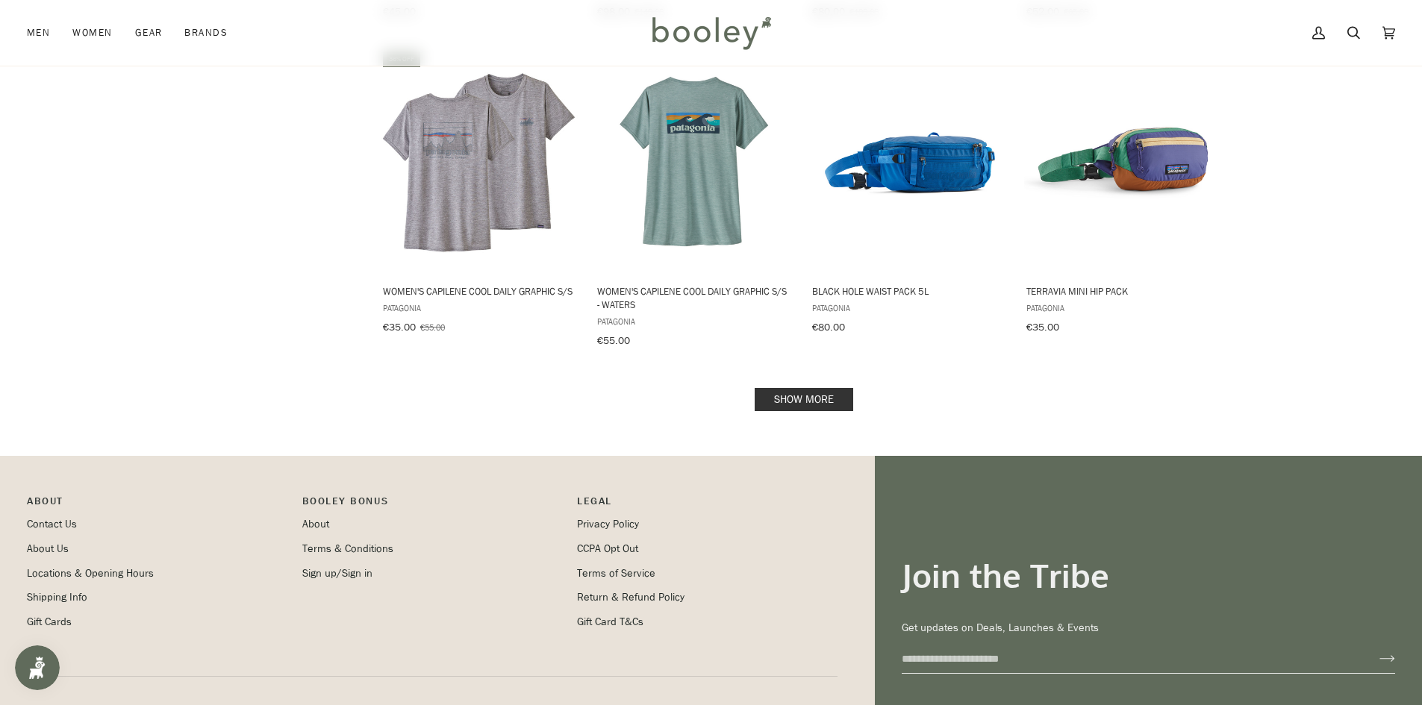
click at [818, 388] on link "Show more" at bounding box center [804, 399] width 99 height 23
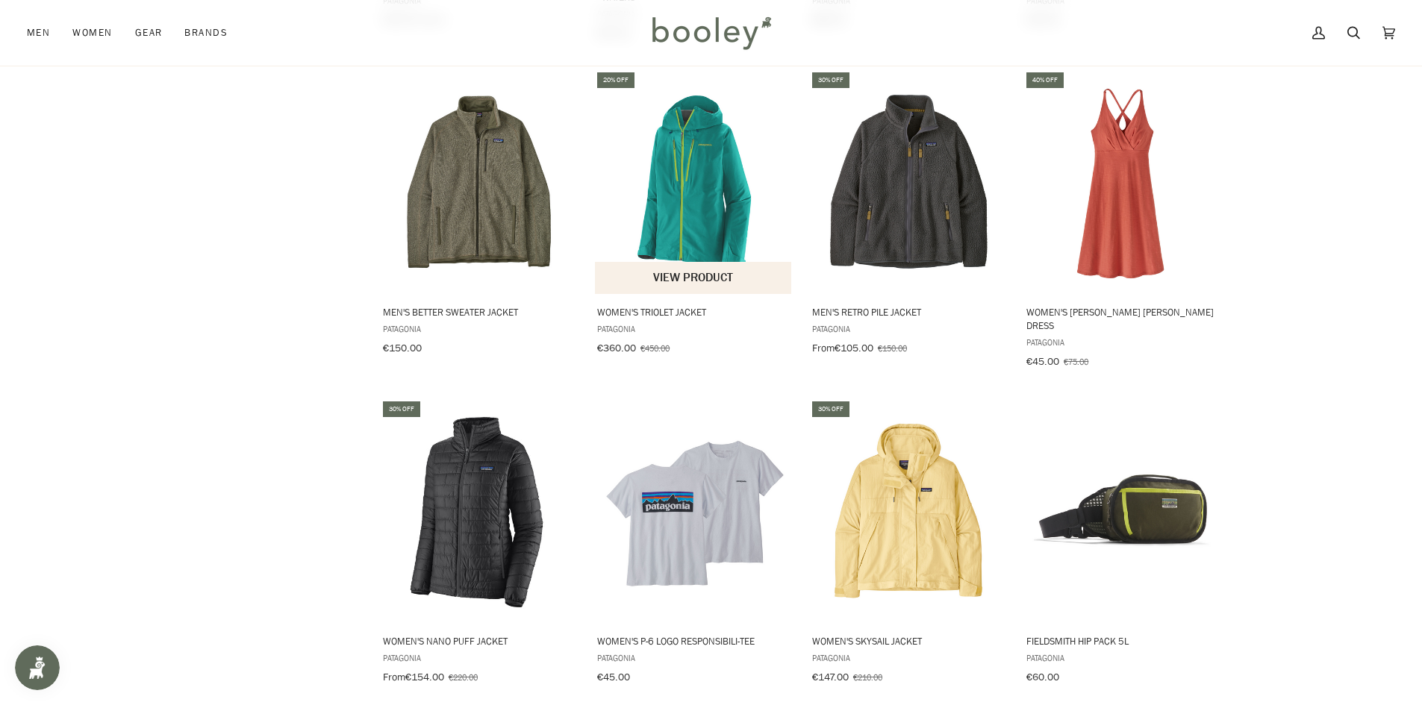
scroll to position [1792, 0]
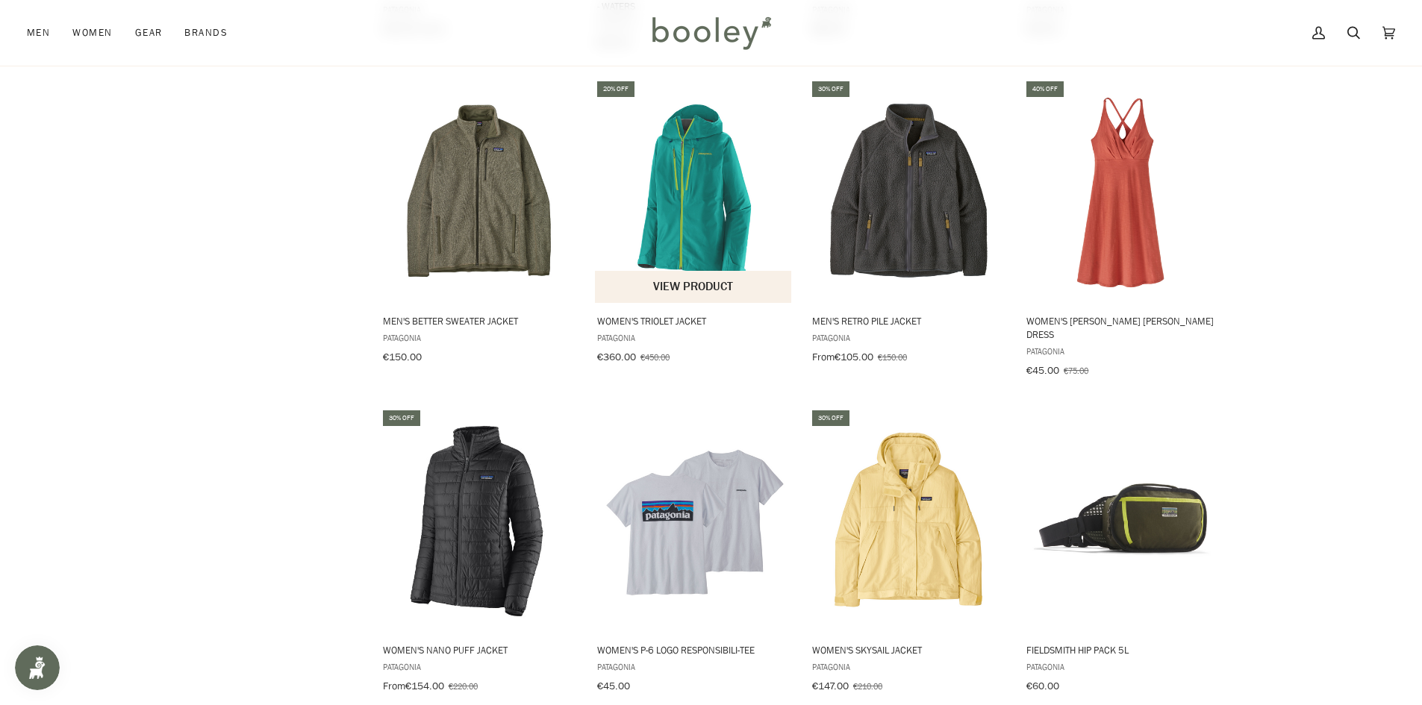
click at [688, 175] on img "Women's Triolet Jacket" at bounding box center [694, 192] width 198 height 198
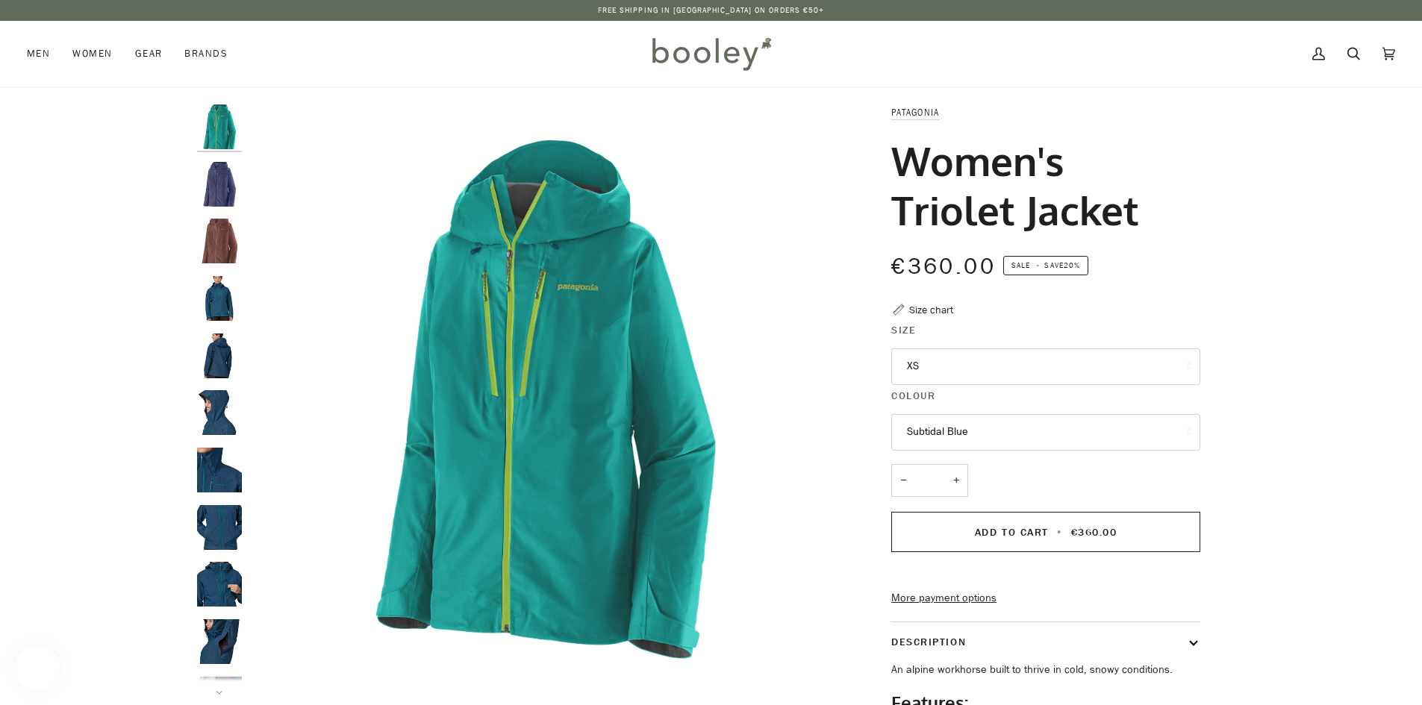
click at [1002, 430] on button "Subtidal Blue" at bounding box center [1045, 432] width 309 height 37
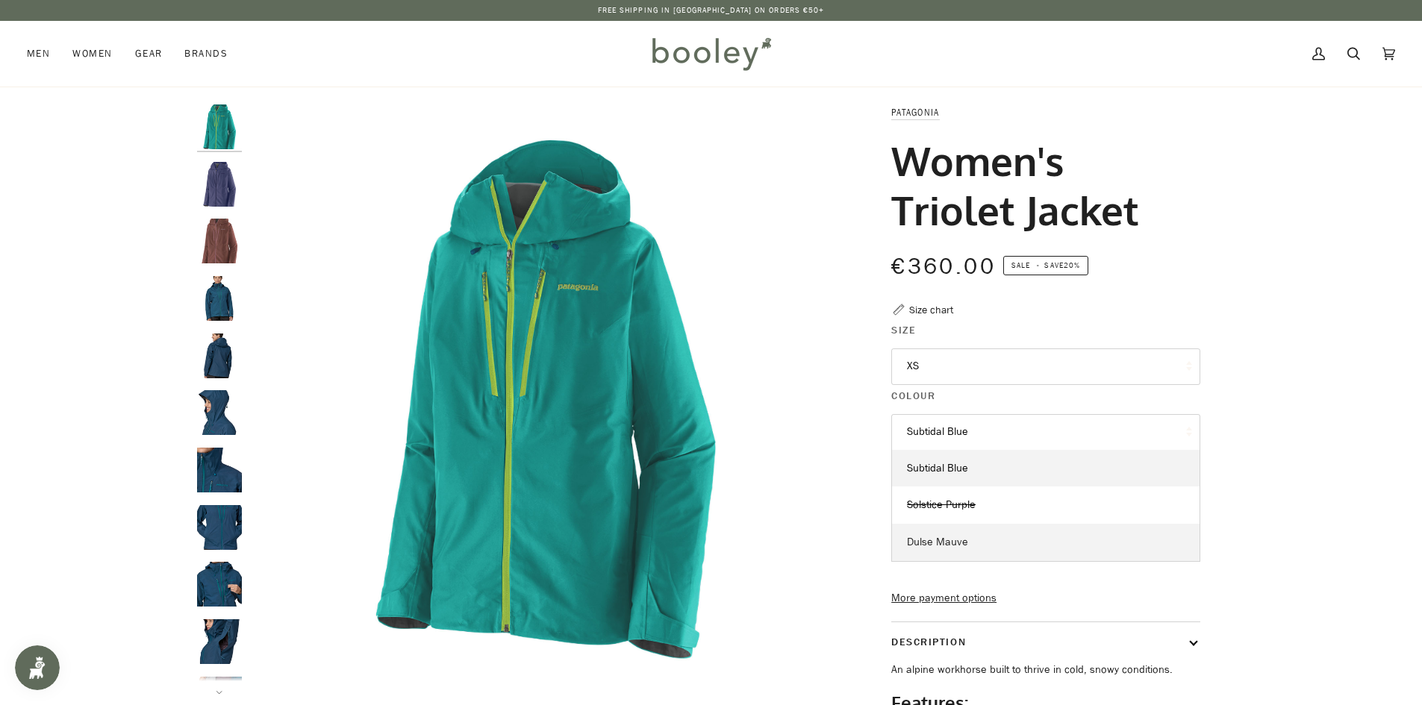
click at [984, 529] on link "Dulse Mauve" at bounding box center [1046, 542] width 308 height 37
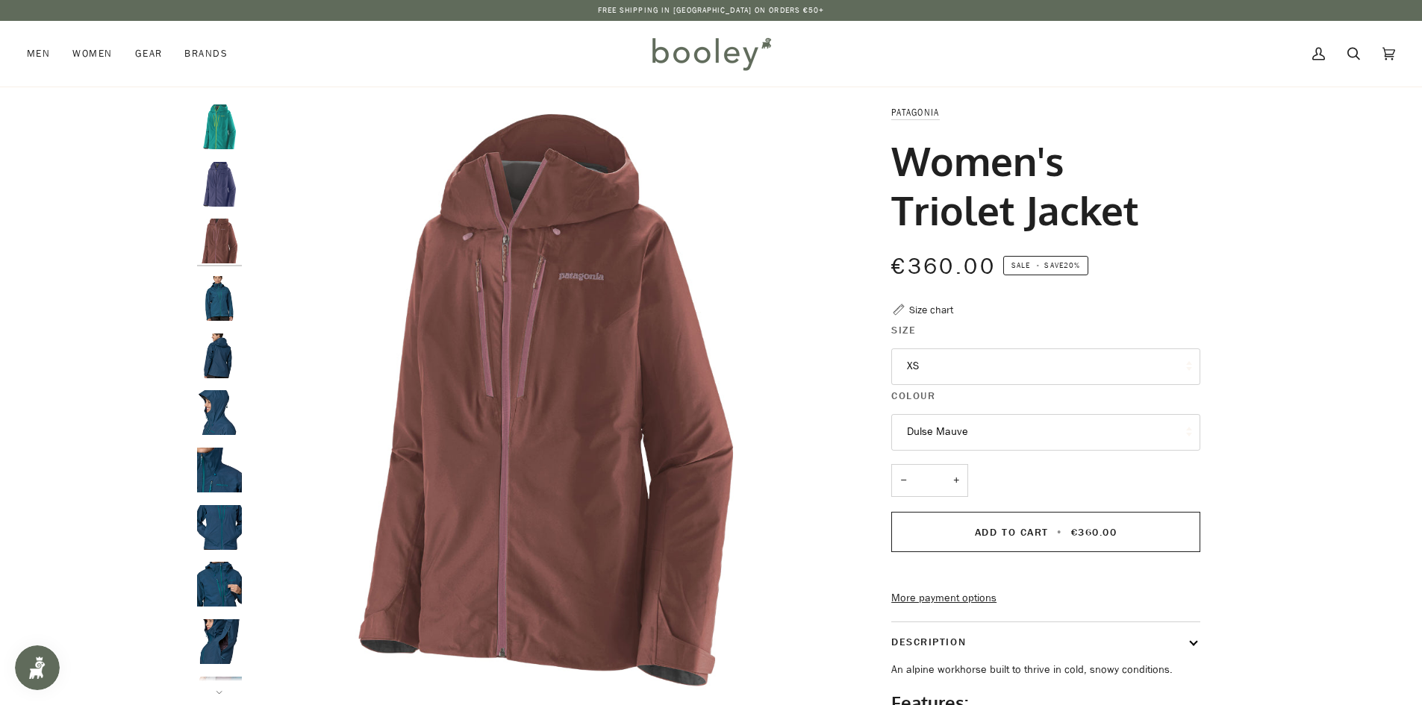
click at [991, 349] on button "XS" at bounding box center [1045, 367] width 309 height 37
click at [1189, 306] on div "Patagonia Women's Triolet Jacket €360.00 Sale • Save 20% Size chart Size XS XS −" at bounding box center [1032, 510] width 336 height 811
click at [978, 446] on button "Dulse Mauve" at bounding box center [1045, 432] width 309 height 37
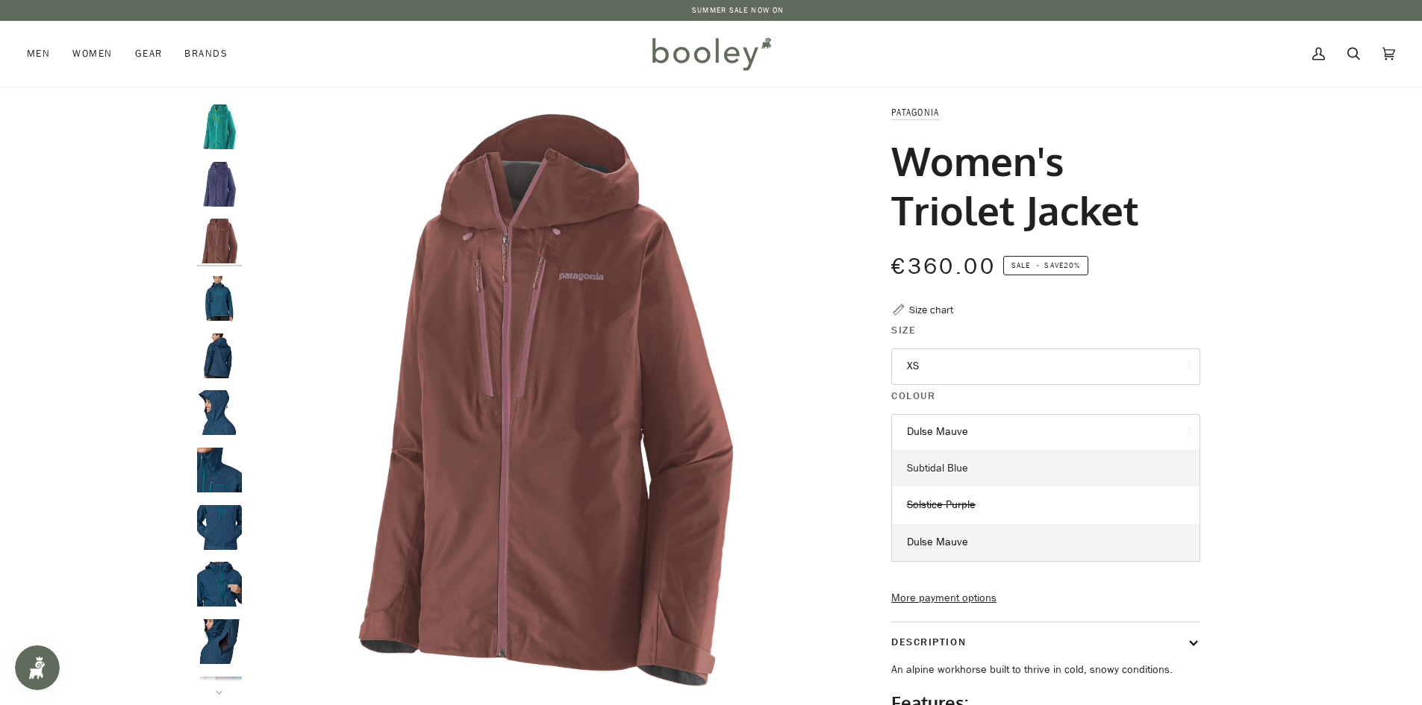
click at [985, 465] on link "Subtidal Blue" at bounding box center [1046, 468] width 308 height 37
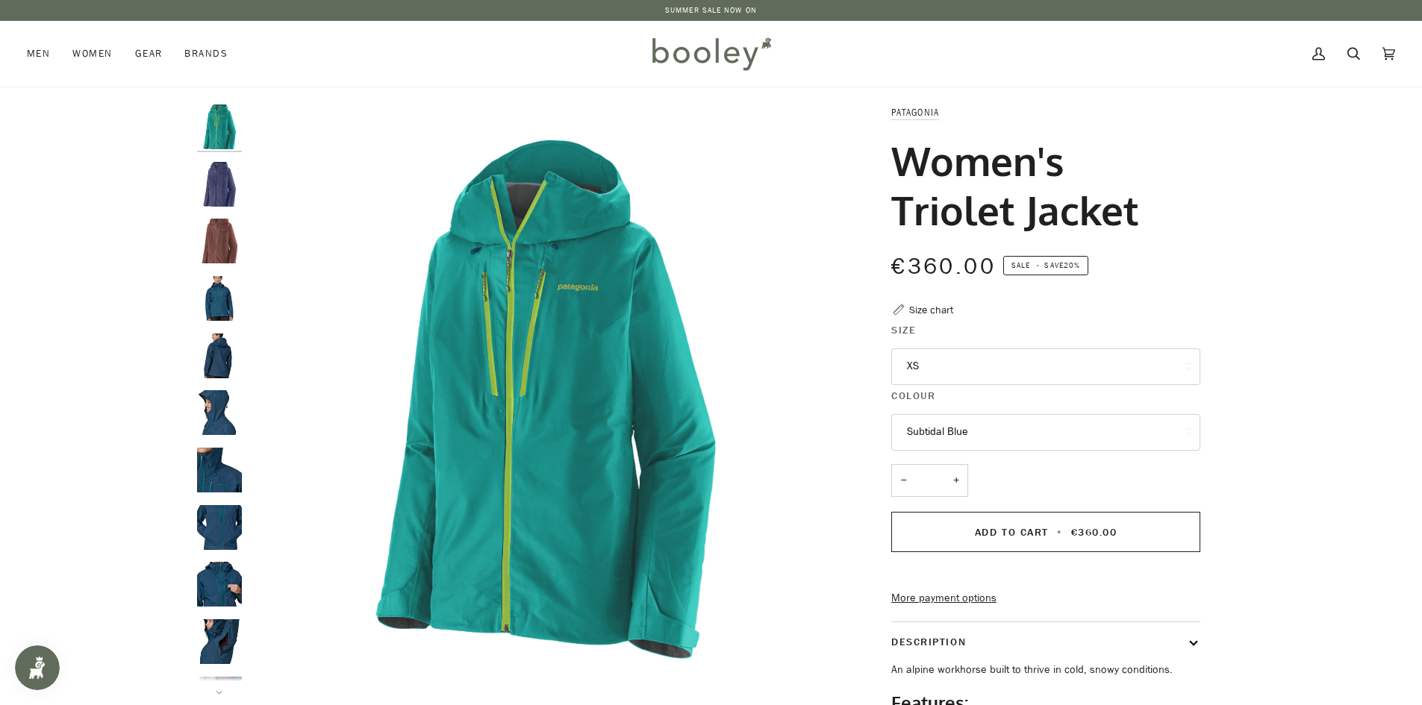
click at [1012, 372] on button "XS" at bounding box center [1045, 367] width 309 height 37
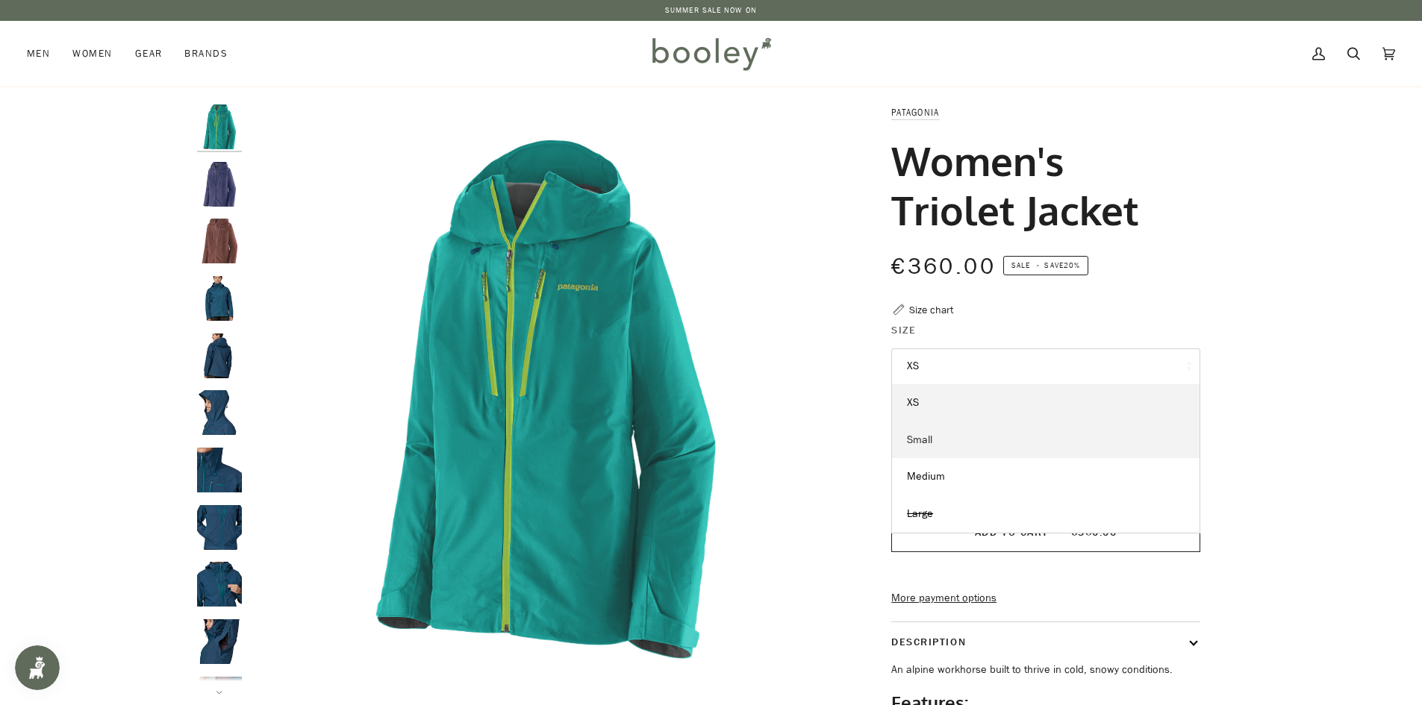
click at [995, 449] on link "Small" at bounding box center [1046, 440] width 308 height 37
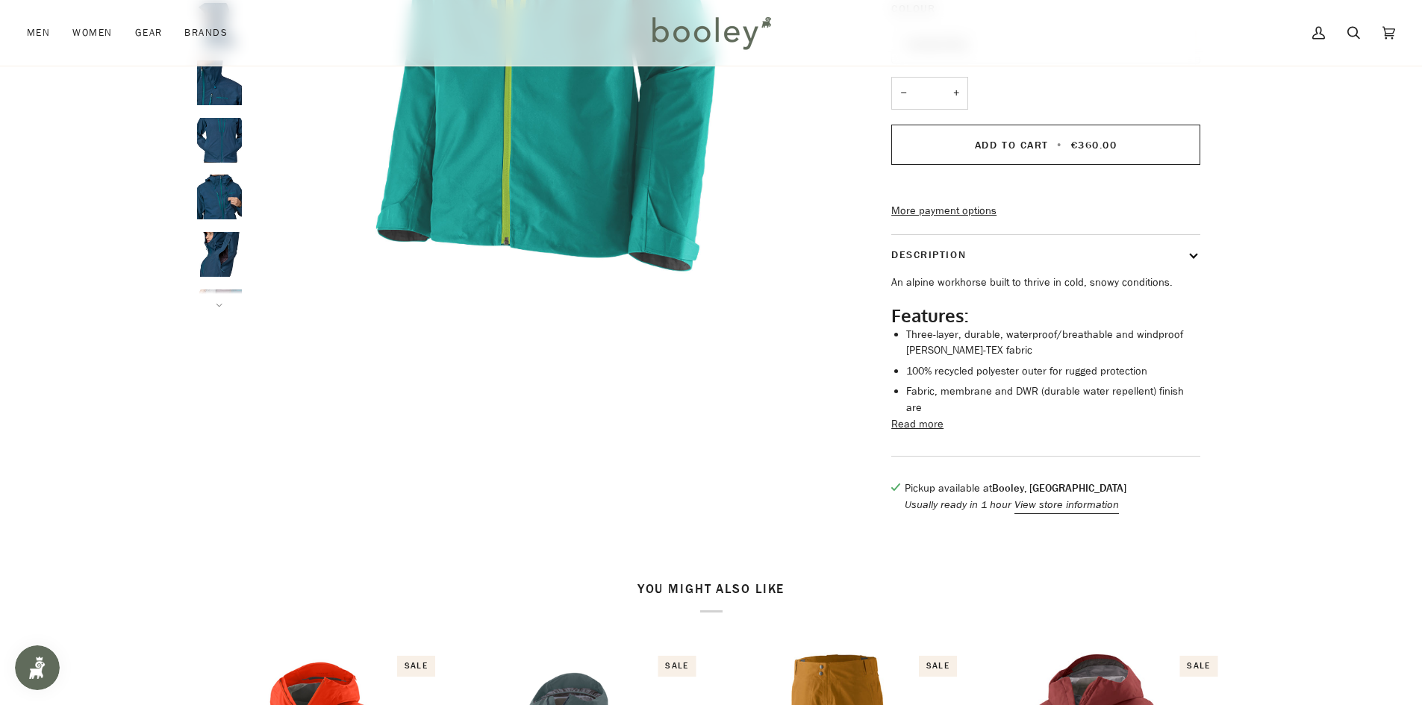
scroll to position [821, 0]
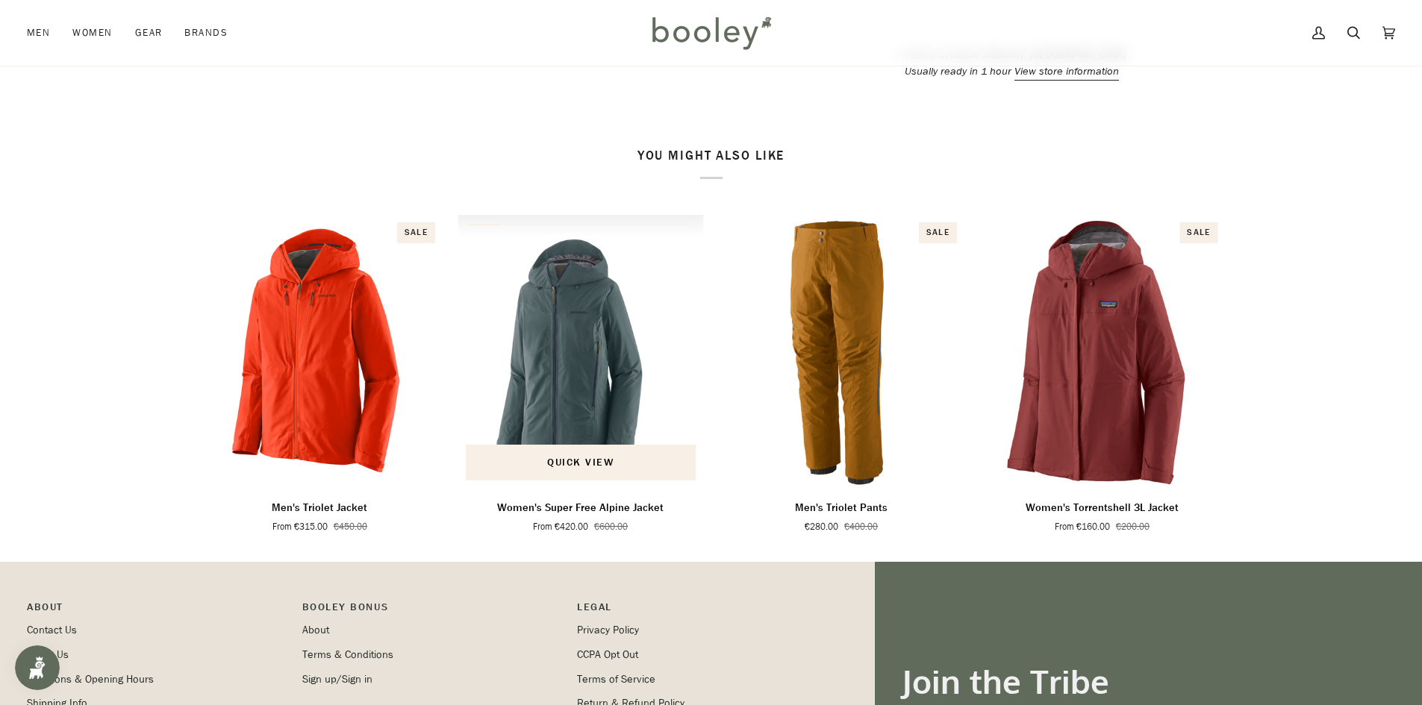
click at [633, 412] on img "Women's Super Free Alpine Jacket" at bounding box center [581, 351] width 246 height 273
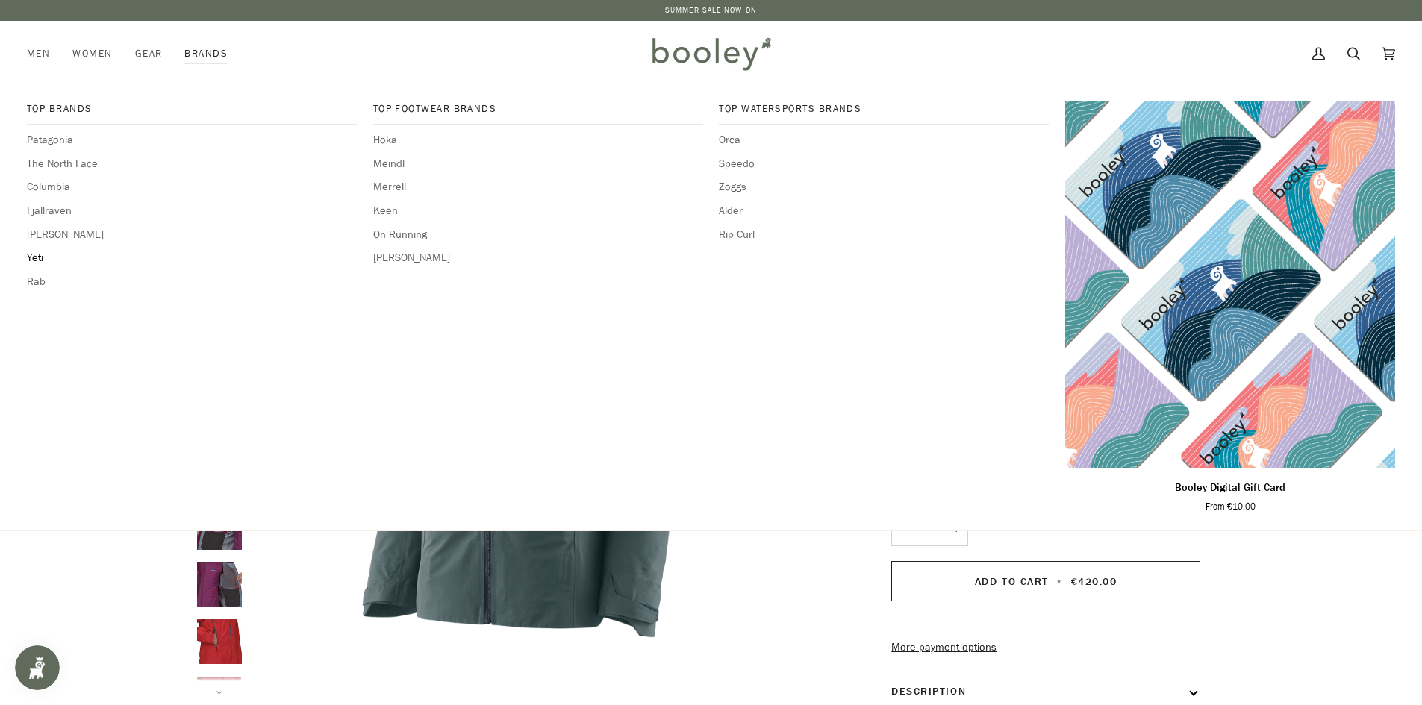
click at [43, 255] on span "Yeti" at bounding box center [192, 258] width 330 height 16
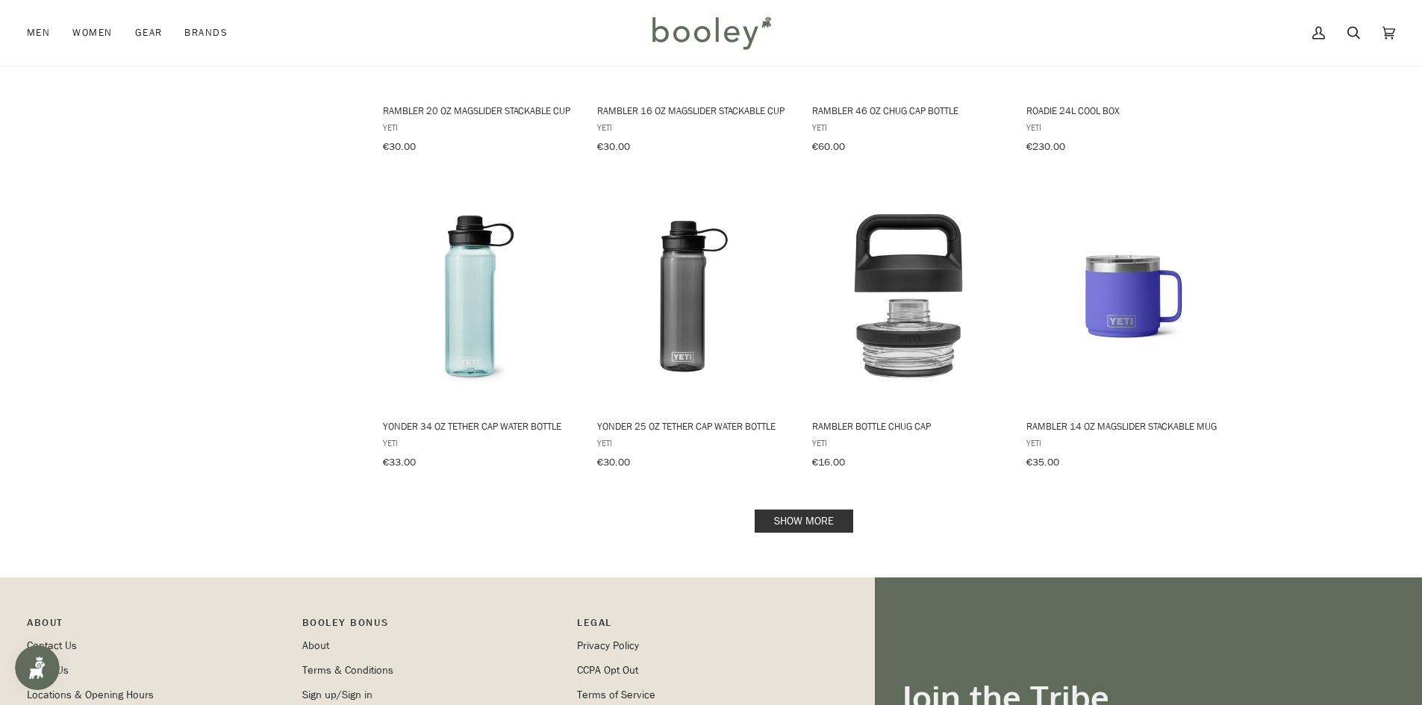
scroll to position [1418, 0]
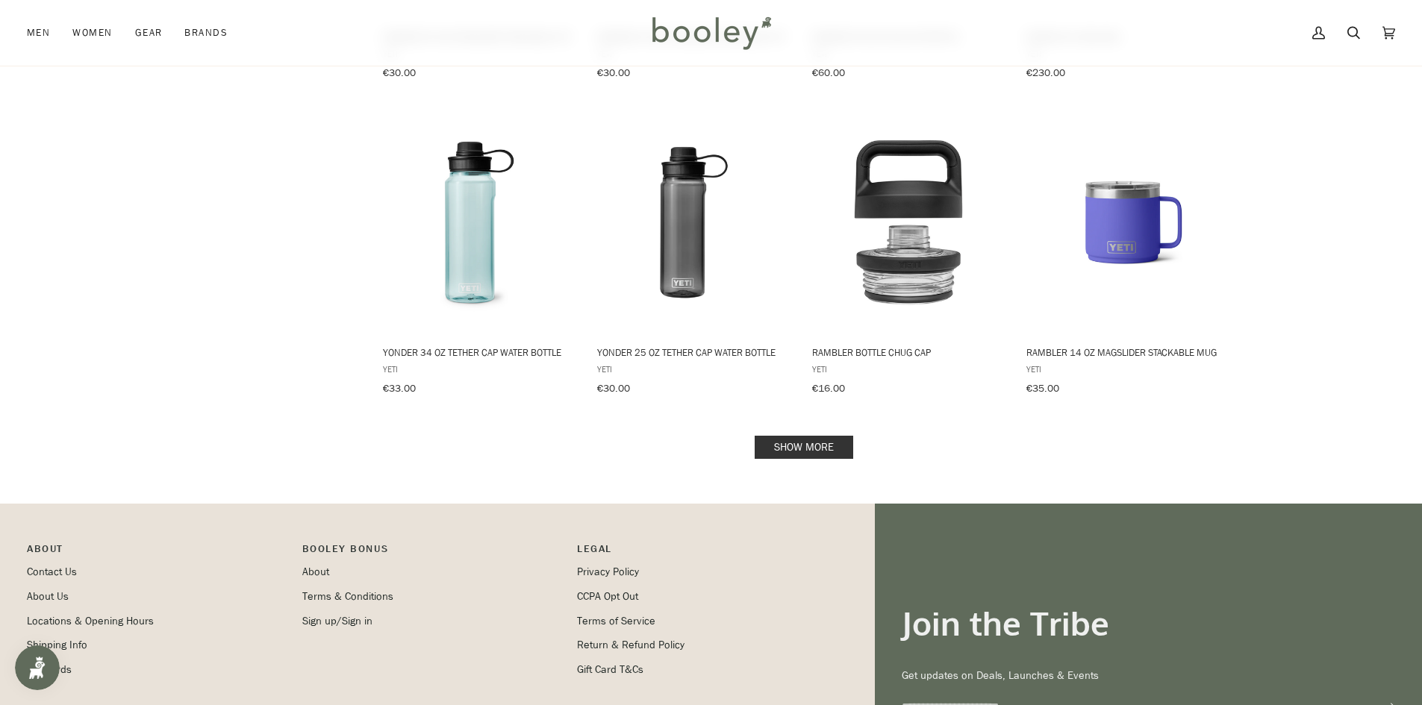
click at [789, 436] on link "Show more" at bounding box center [804, 447] width 99 height 23
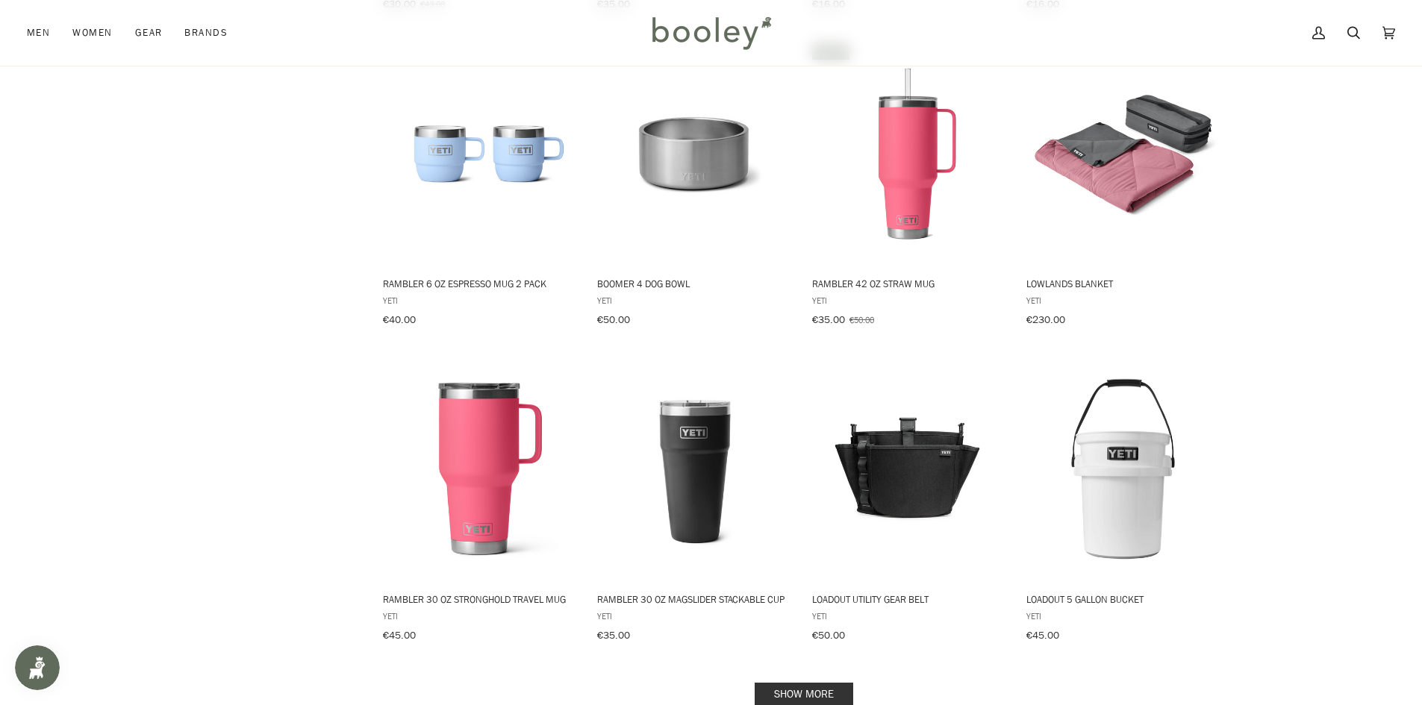
scroll to position [3135, 0]
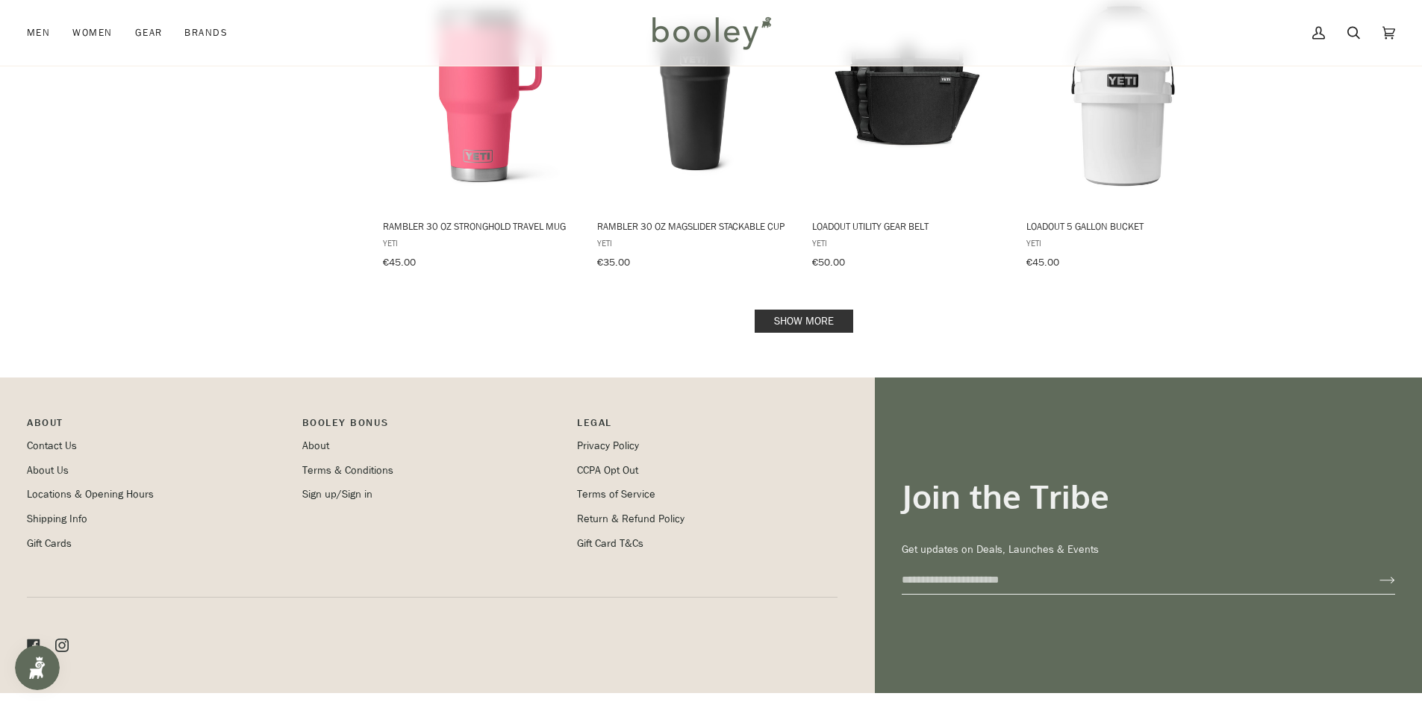
click at [826, 310] on link "Show more" at bounding box center [804, 321] width 99 height 23
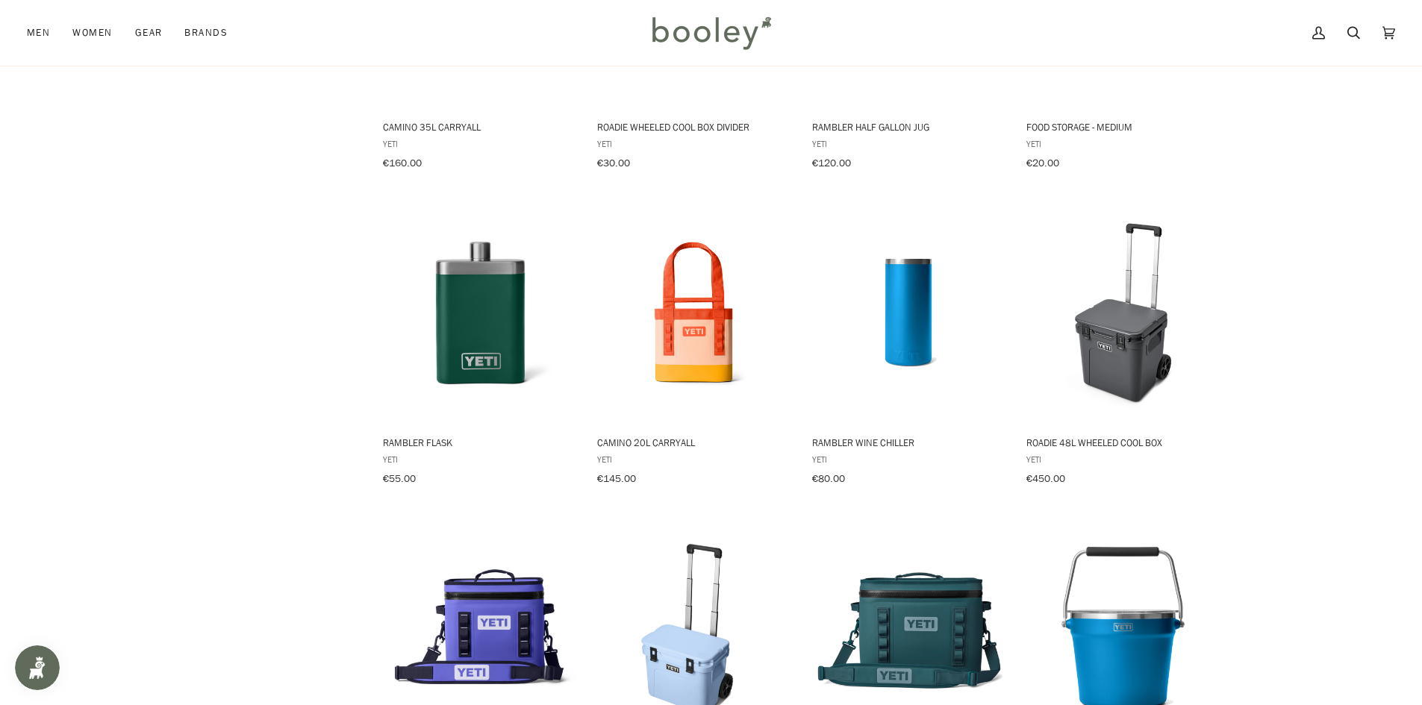
scroll to position [4554, 0]
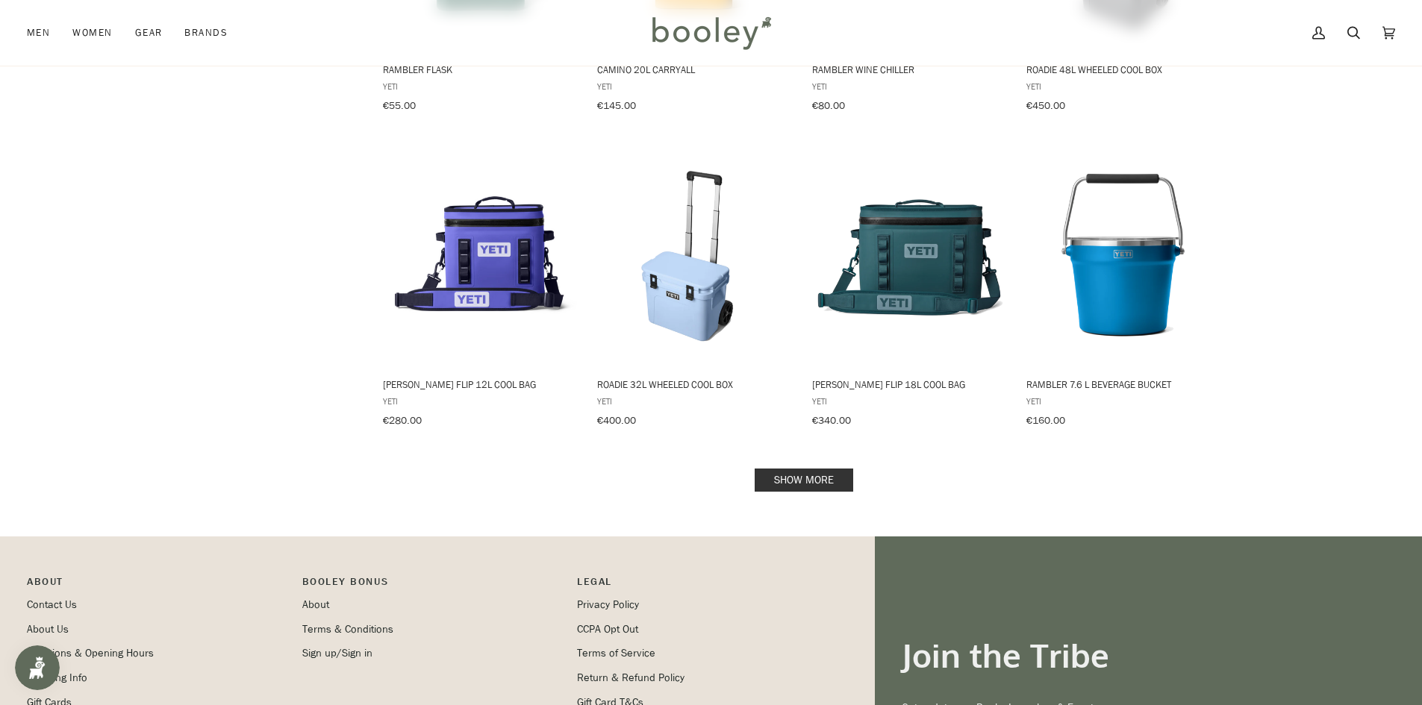
click at [801, 469] on link "Show more" at bounding box center [804, 480] width 99 height 23
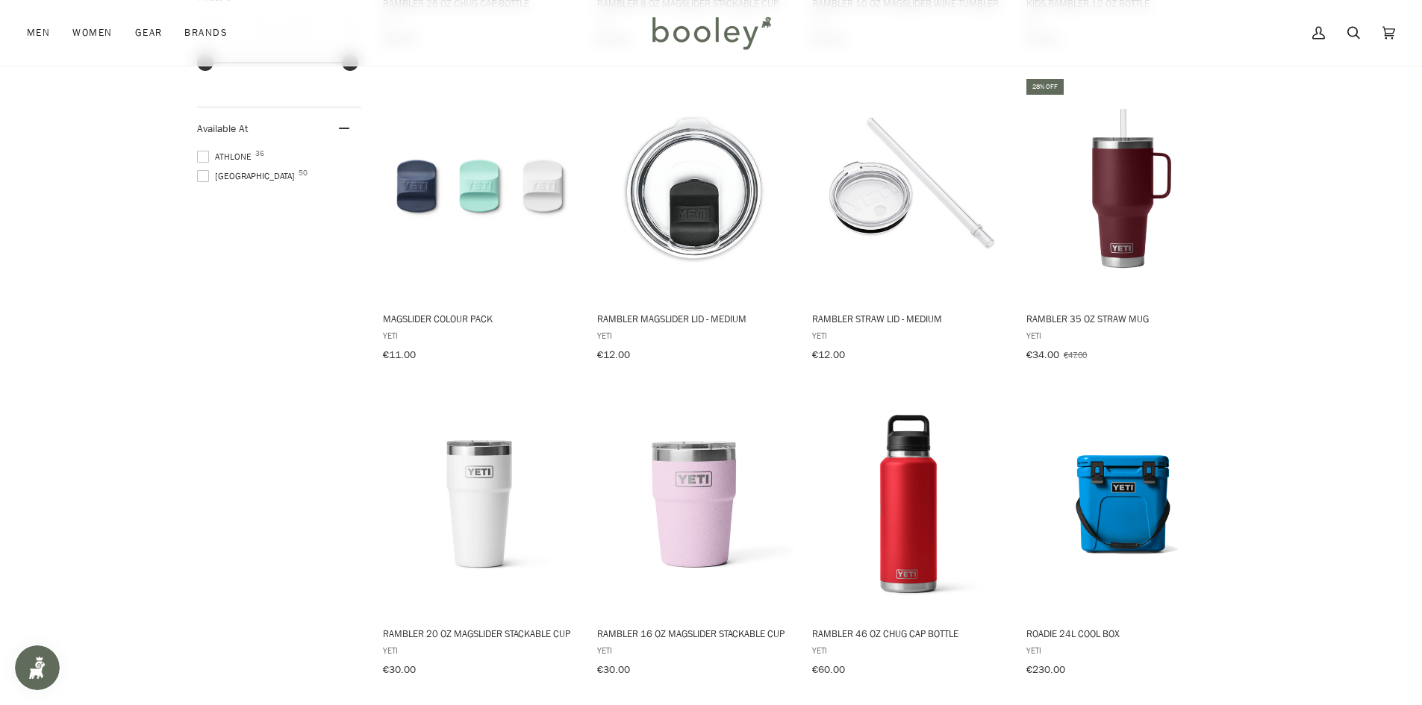
scroll to position [1120, 0]
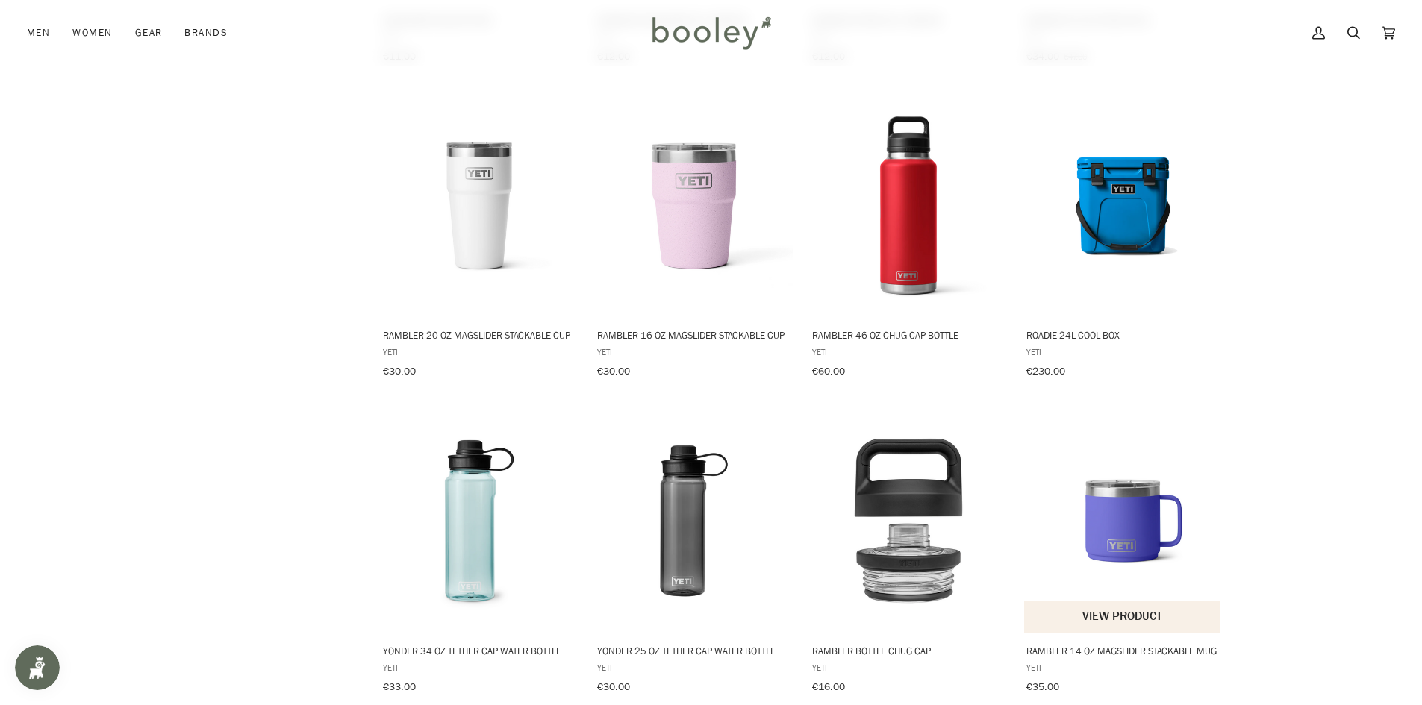
click at [1109, 529] on img "Rambler 14 oz MagSlider Stackable Mug" at bounding box center [1123, 522] width 198 height 198
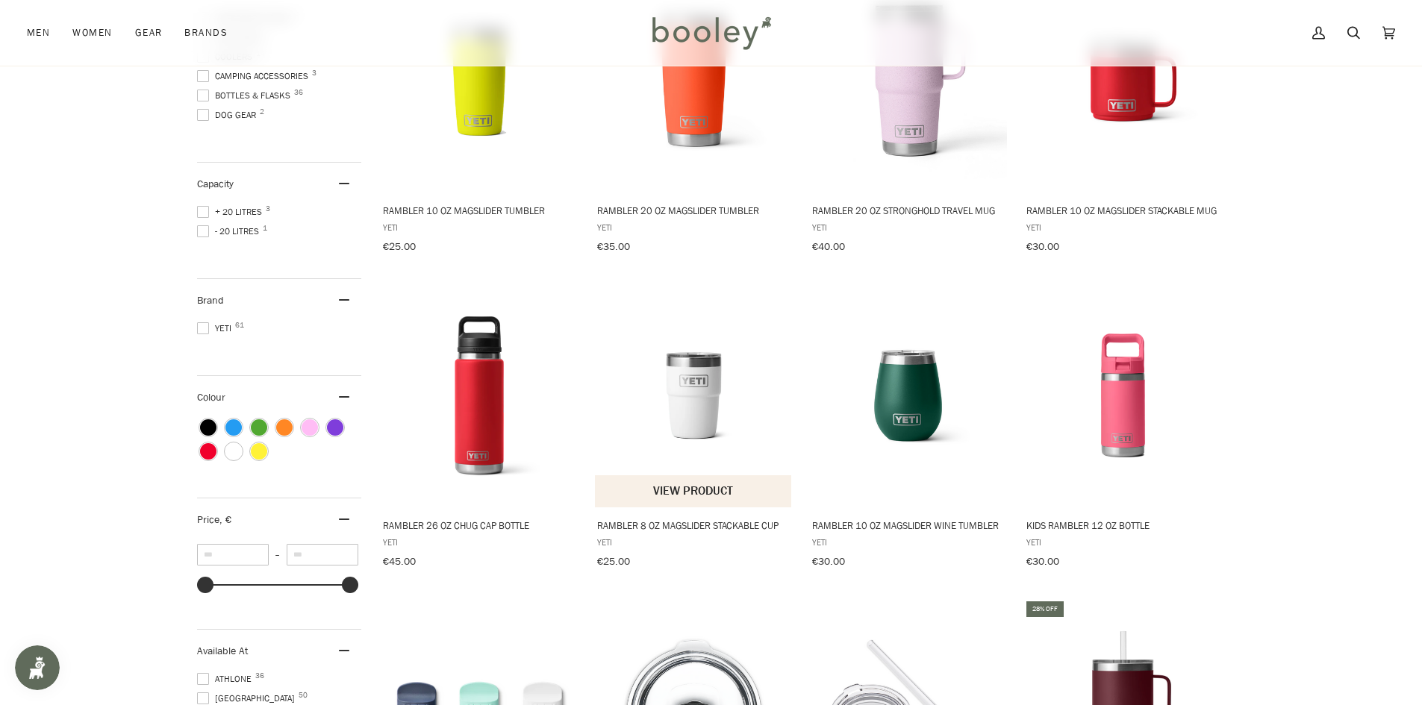
scroll to position [0, 0]
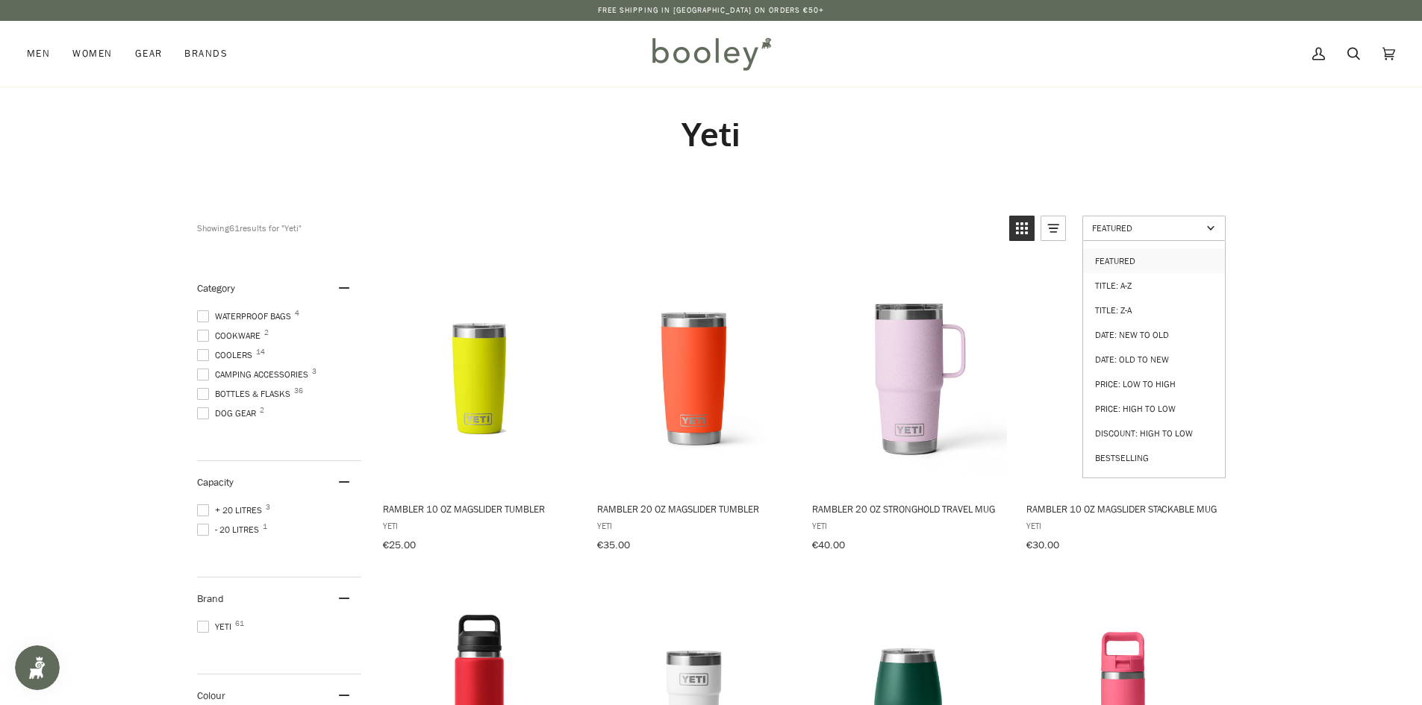
click at [1221, 236] on link "Featured" at bounding box center [1153, 228] width 143 height 25
click at [1140, 446] on link "Bestselling" at bounding box center [1154, 458] width 142 height 25
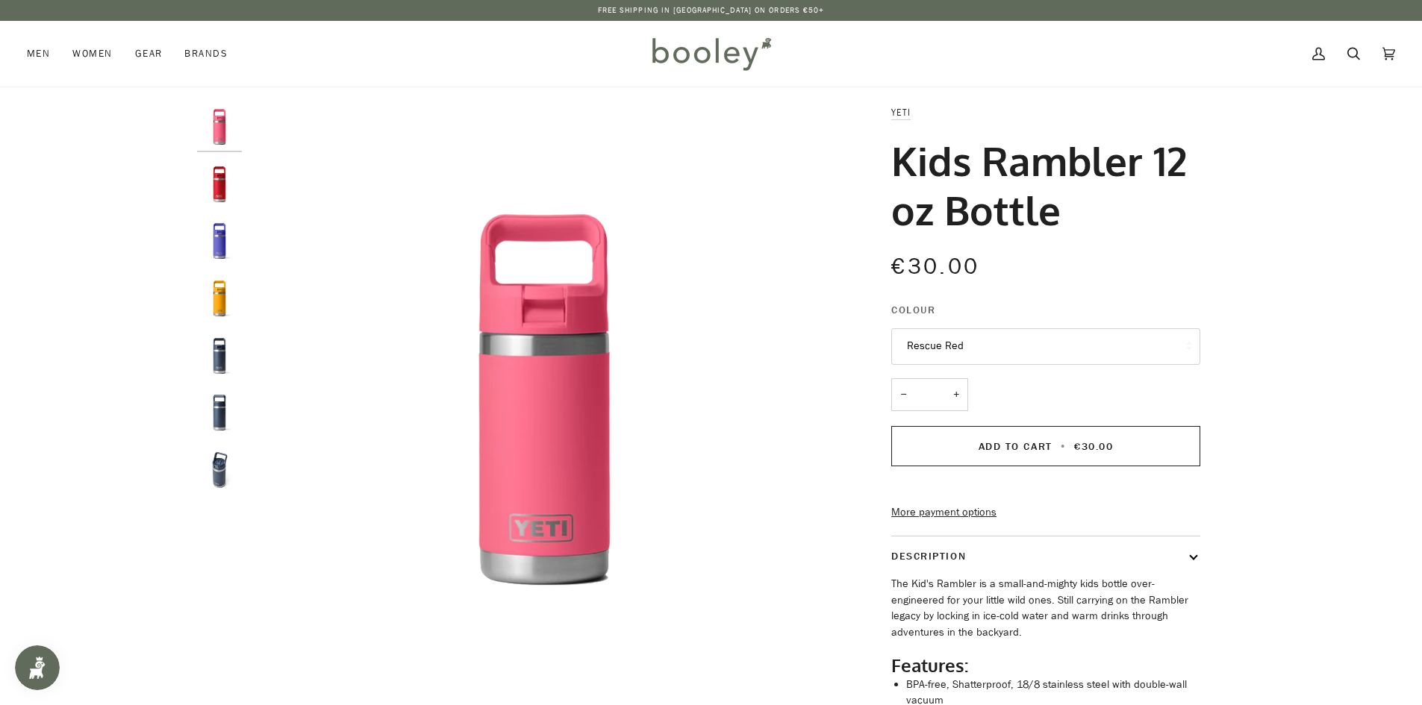
click at [1056, 331] on button "Rescue Red" at bounding box center [1045, 346] width 309 height 37
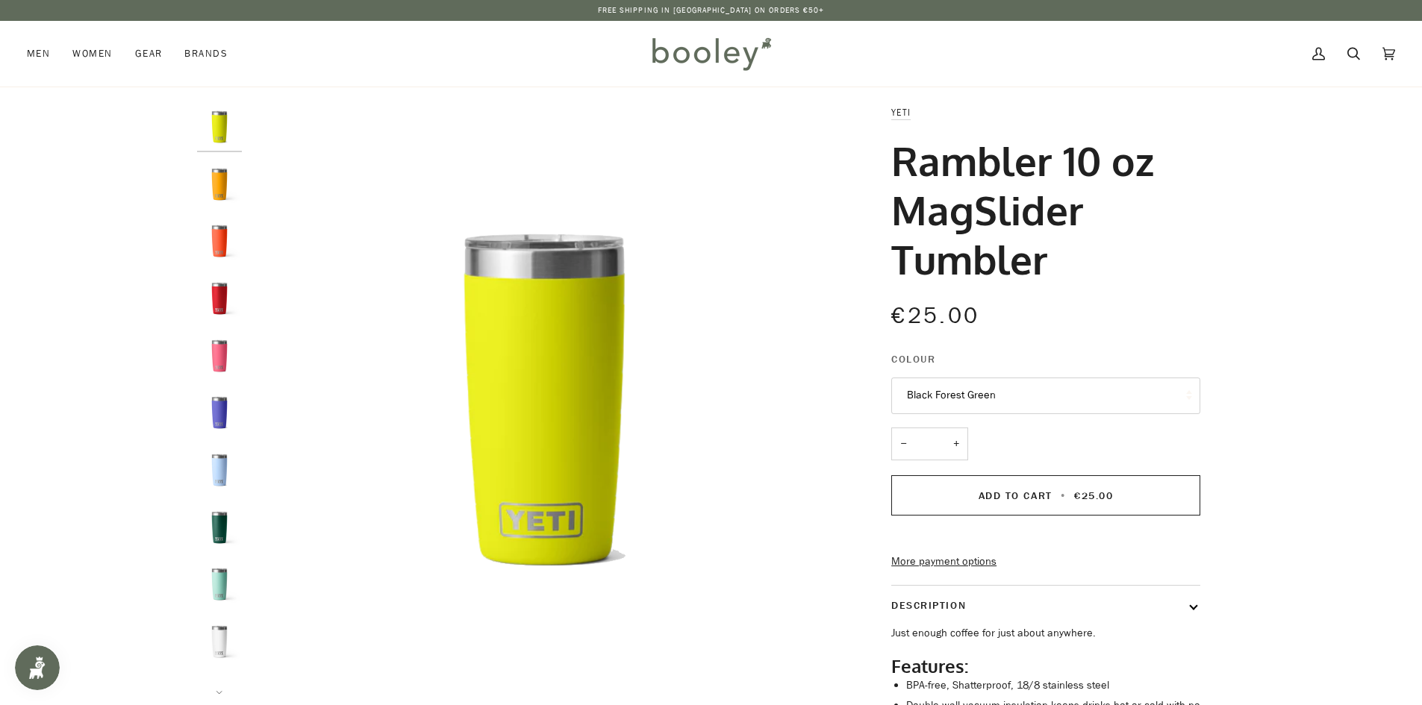
click at [1038, 399] on button "Black Forest Green" at bounding box center [1045, 396] width 309 height 37
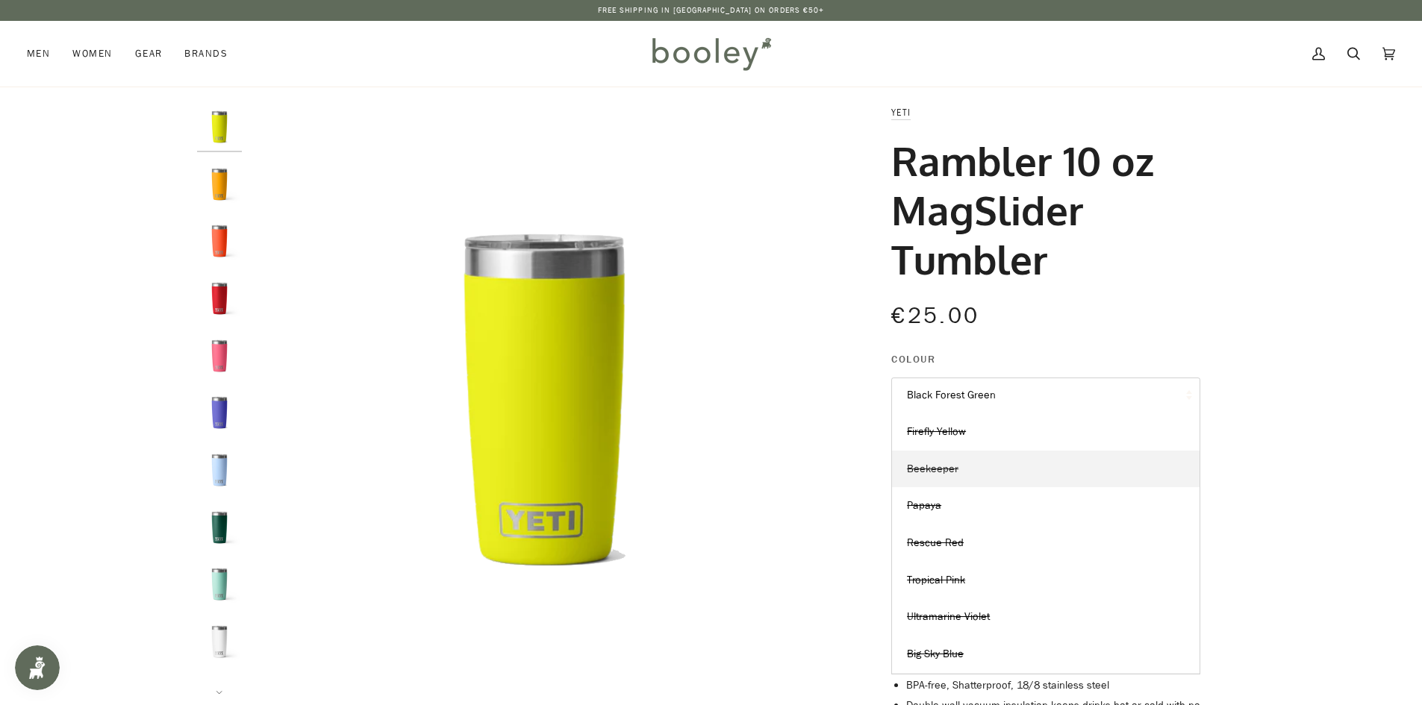
scroll to position [296, 0]
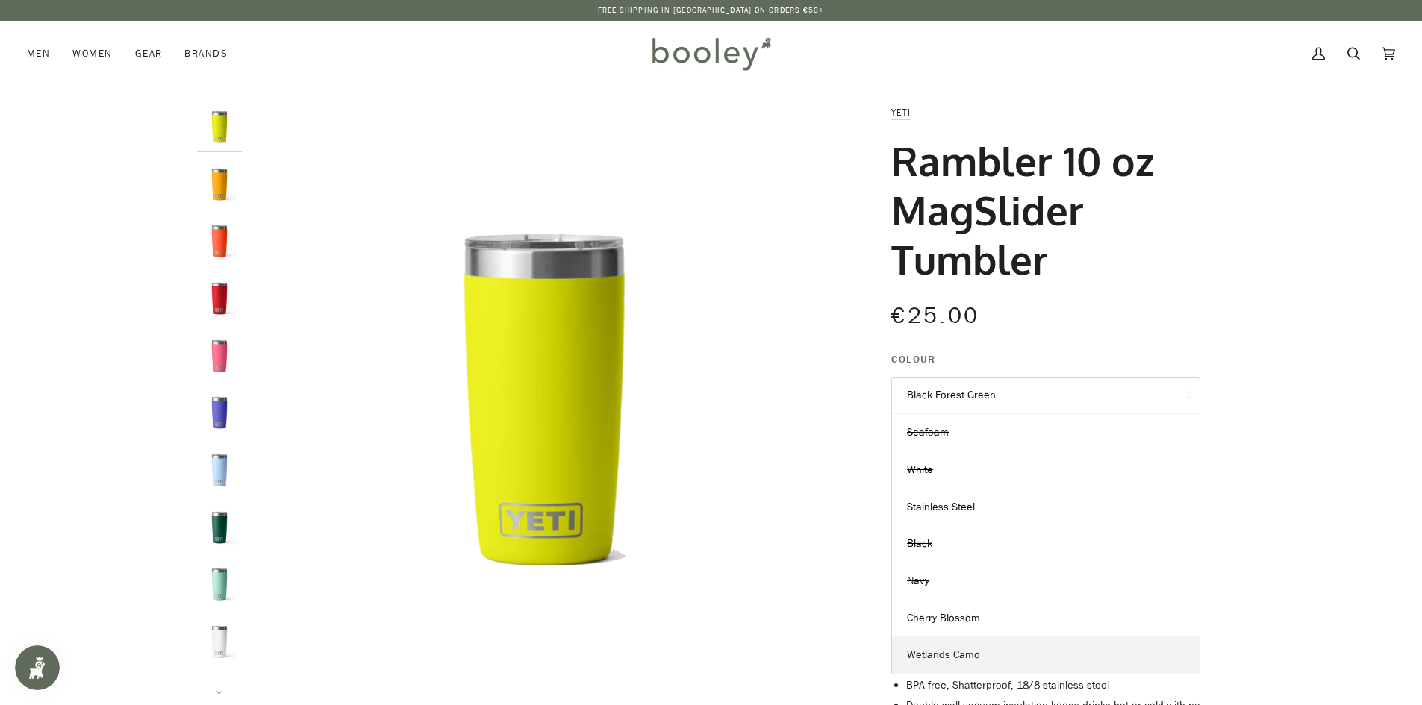
click at [971, 648] on span "Wetlands Camo" at bounding box center [943, 655] width 73 height 14
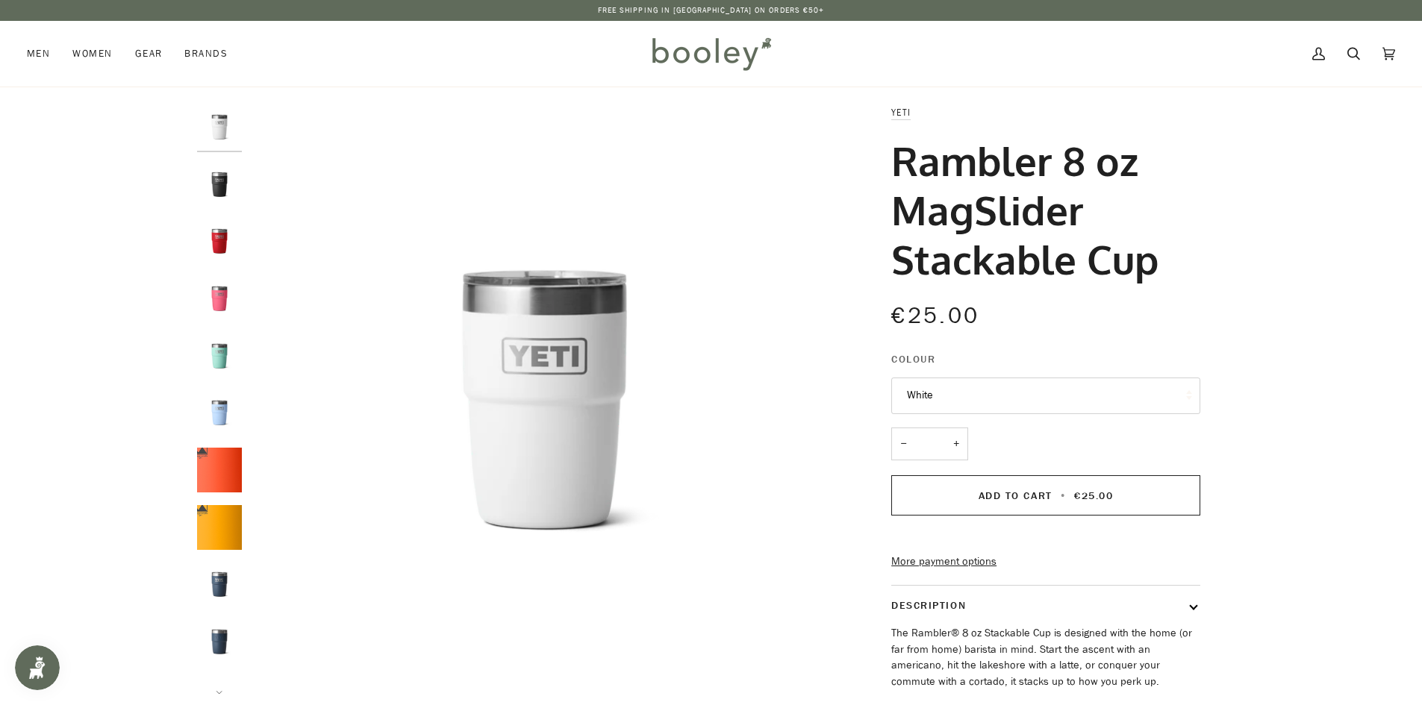
click at [993, 411] on button "White" at bounding box center [1045, 396] width 309 height 37
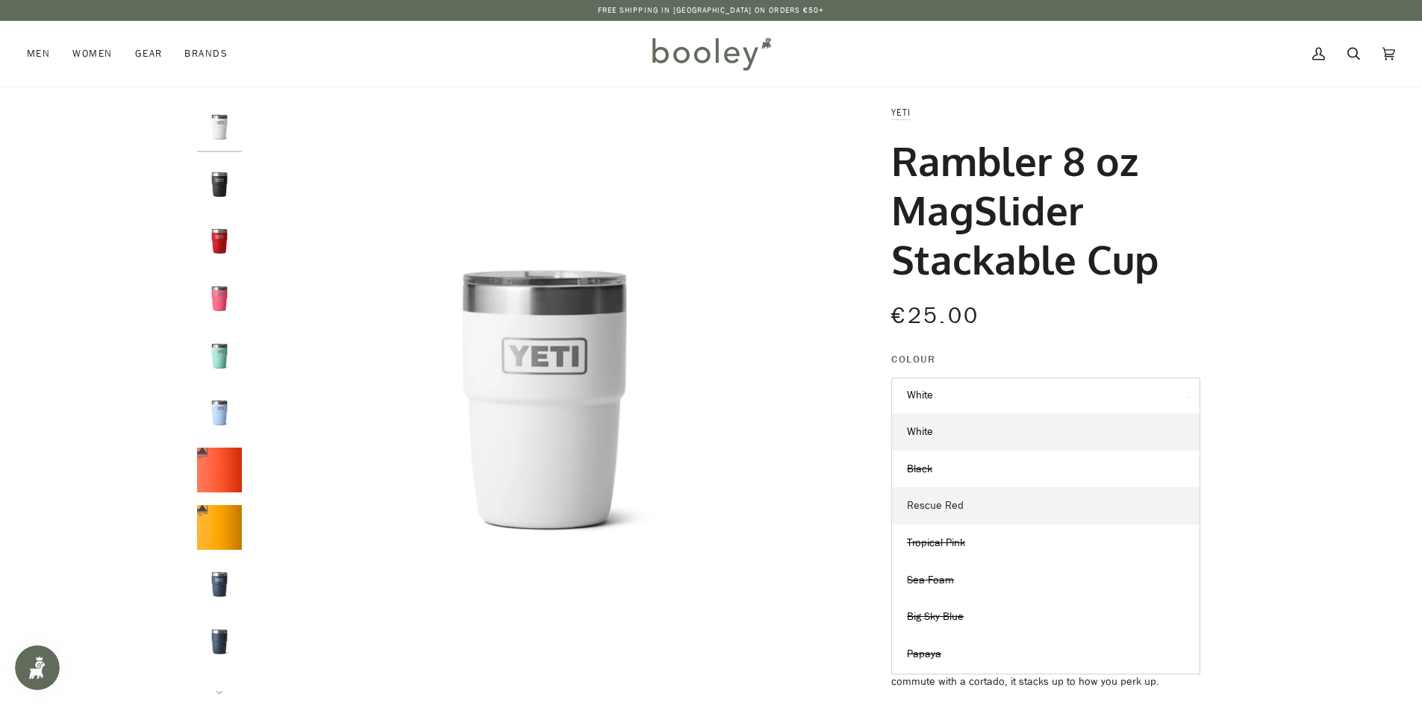
scroll to position [73, 0]
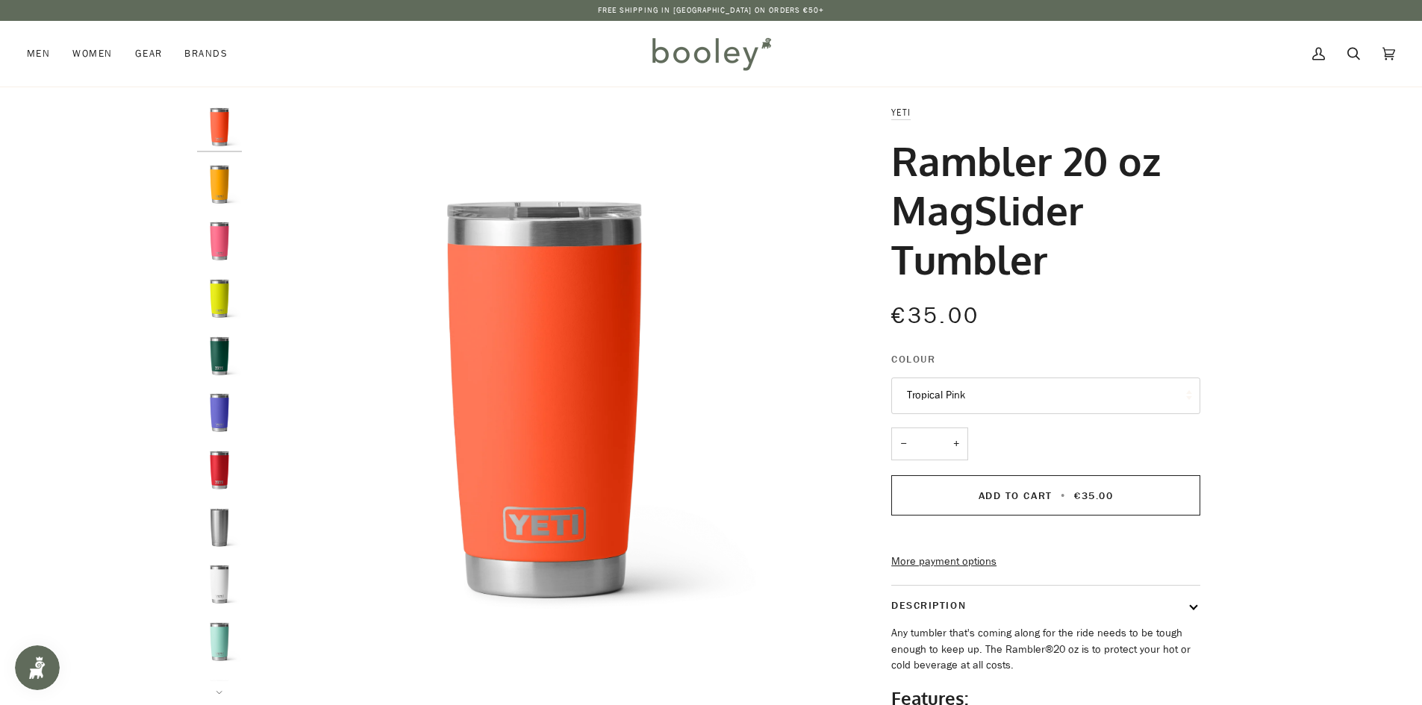
click at [979, 400] on button "Tropical Pink" at bounding box center [1045, 396] width 309 height 37
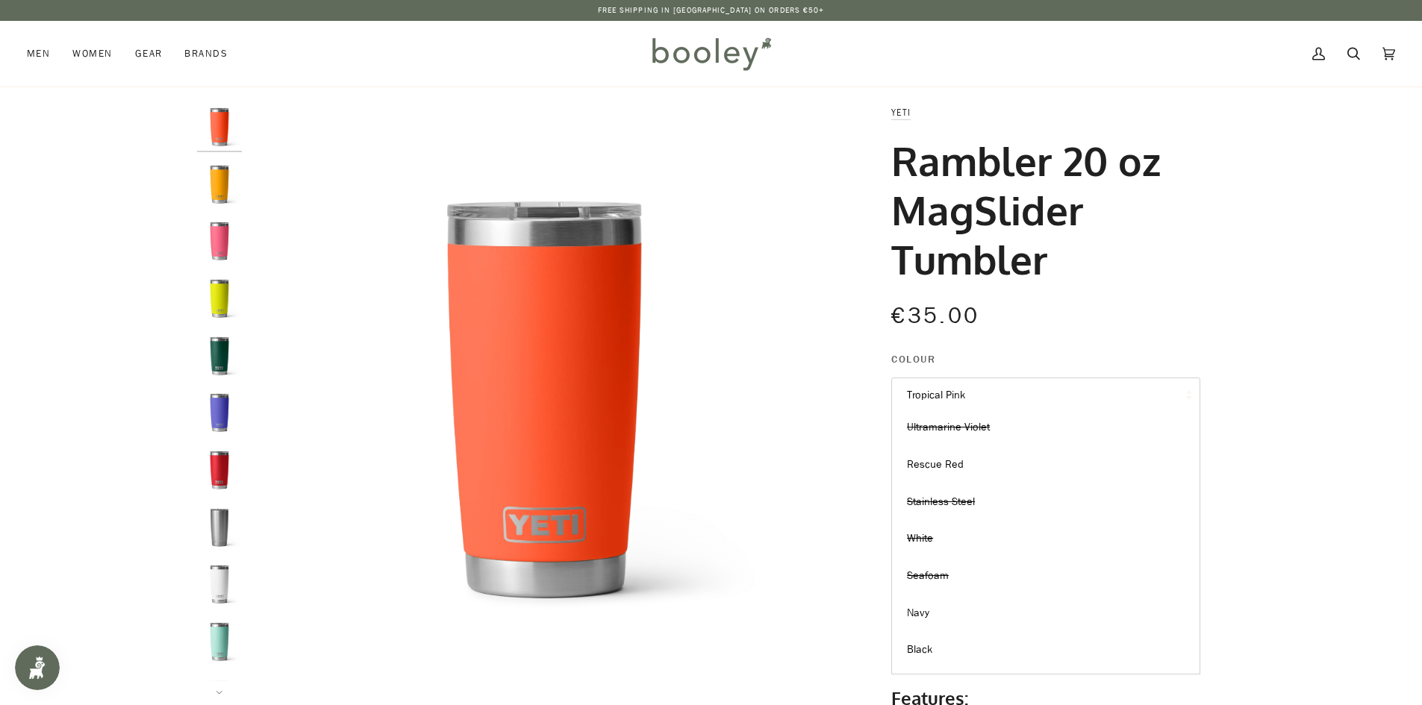
scroll to position [258, 0]
